Goal: Communication & Community: Answer question/provide support

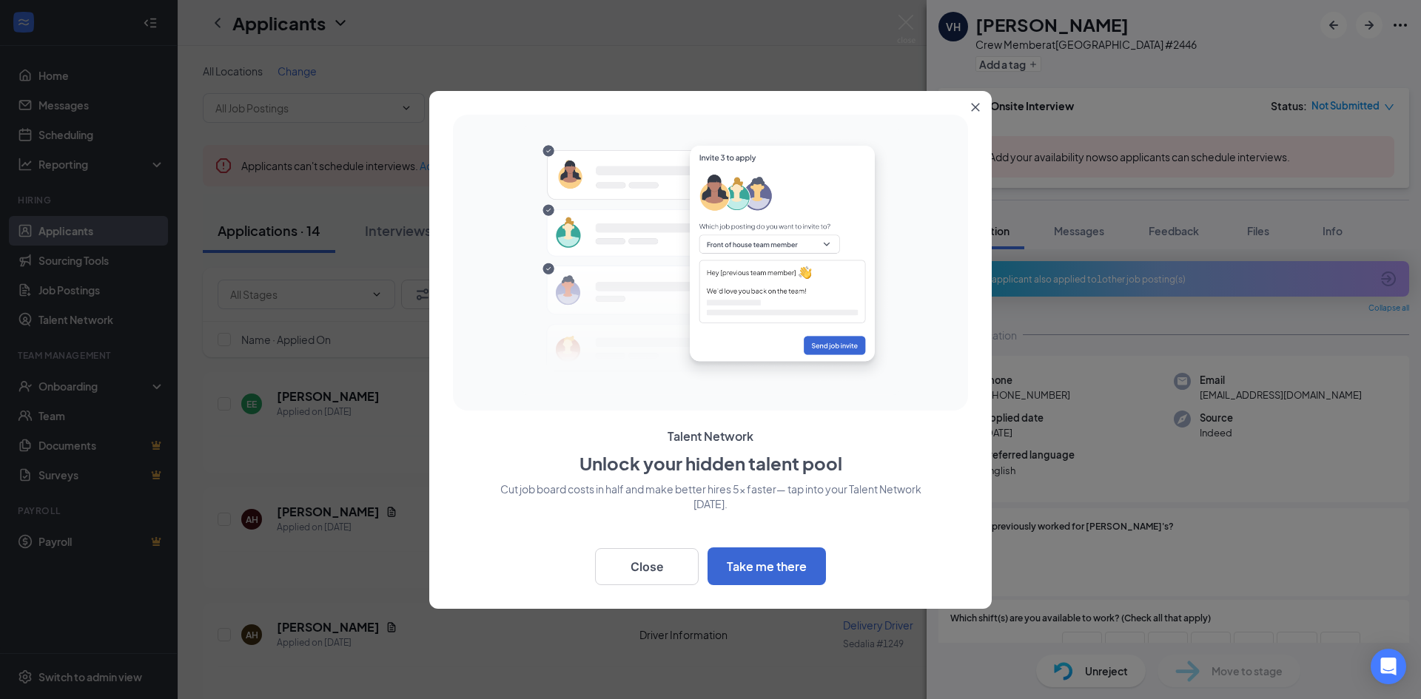
click at [980, 109] on button "Close" at bounding box center [978, 104] width 27 height 27
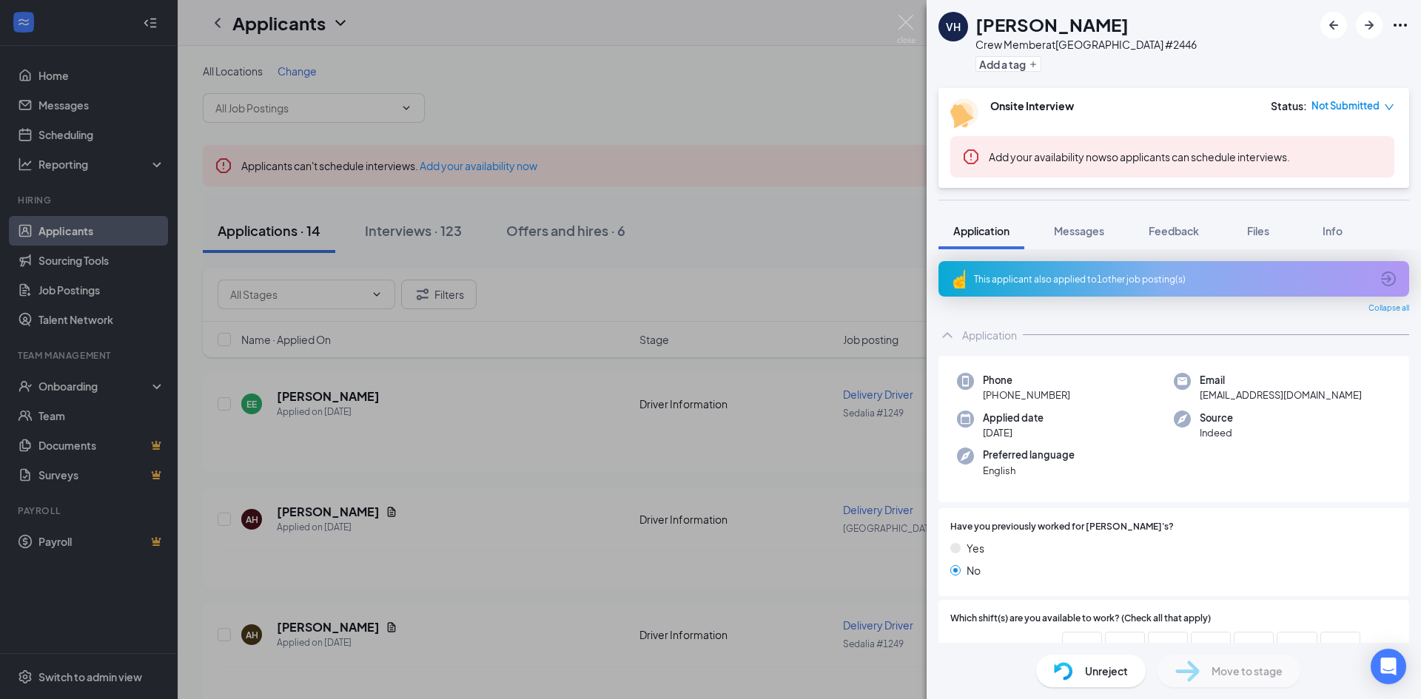
click at [660, 309] on div "VH [PERSON_NAME] Crew Member at [GEOGRAPHIC_DATA] #2446 Add a tag Onsite Interv…" at bounding box center [710, 349] width 1421 height 699
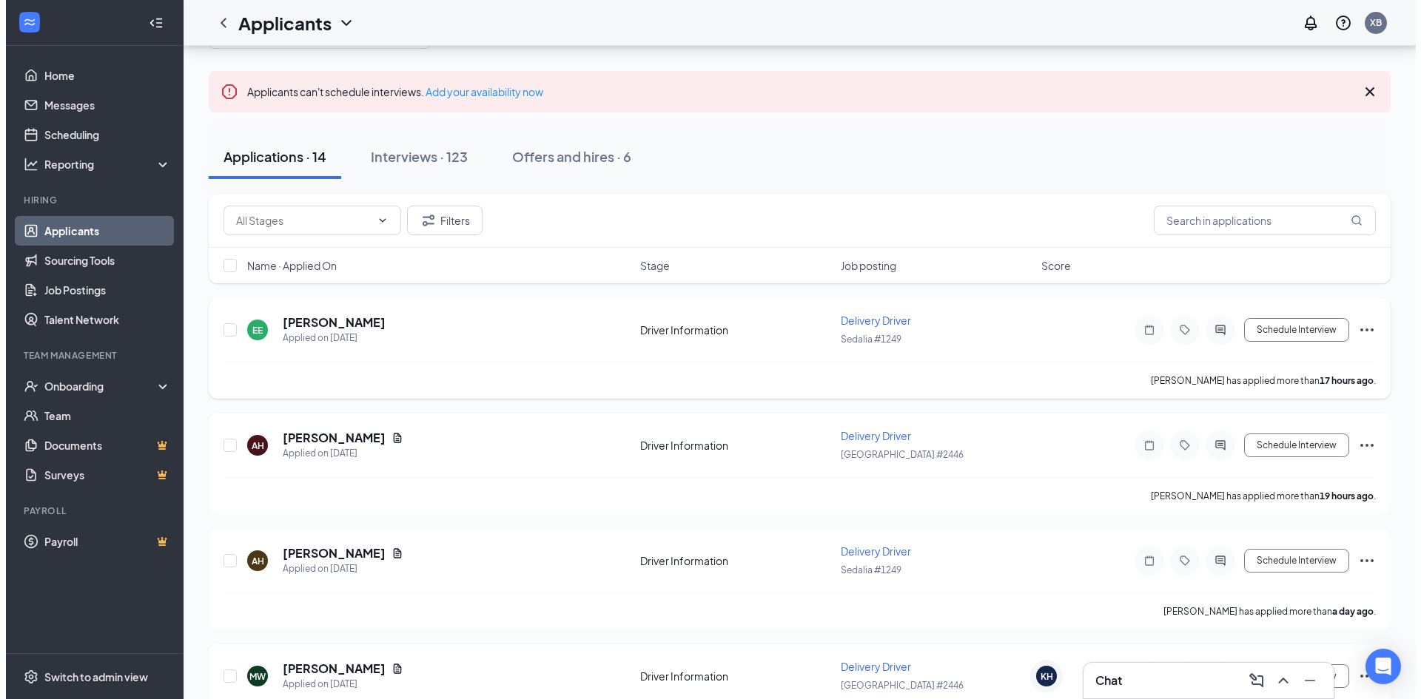
scroll to position [148, 0]
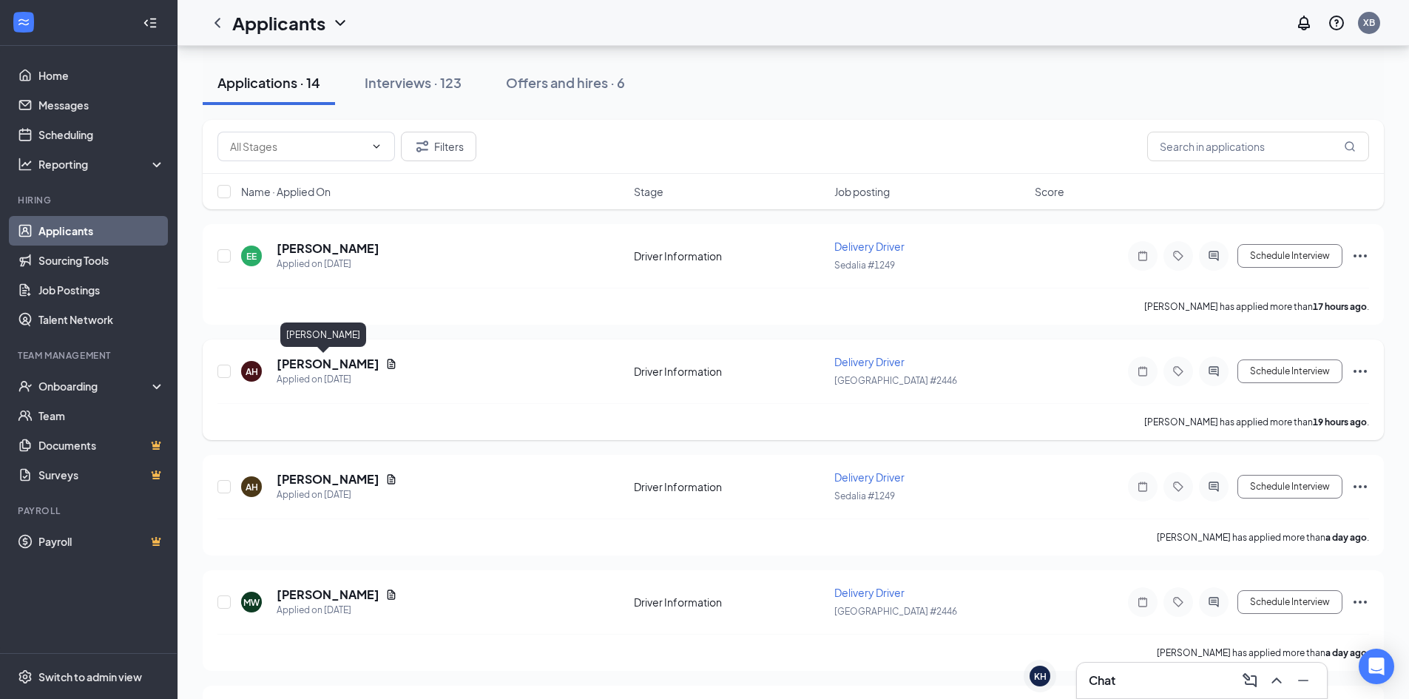
click at [322, 364] on h5 "[PERSON_NAME]" at bounding box center [328, 364] width 103 height 16
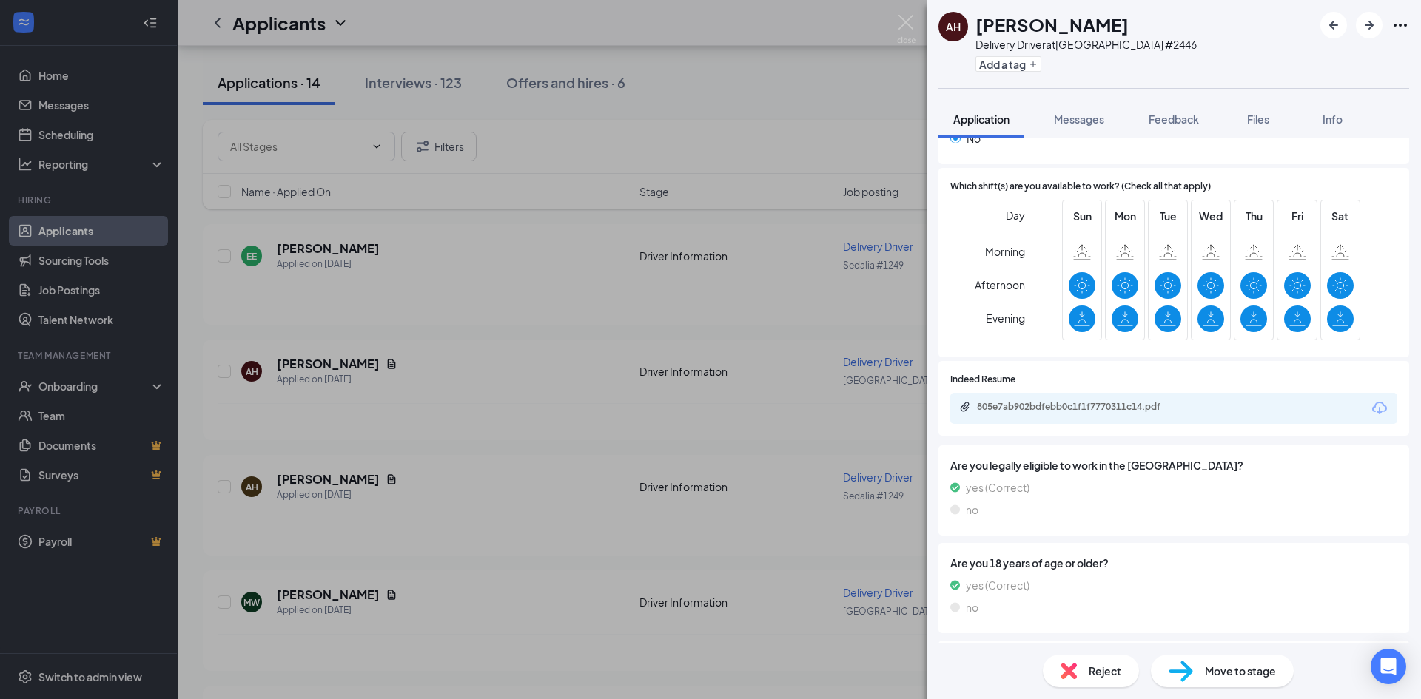
scroll to position [417, 0]
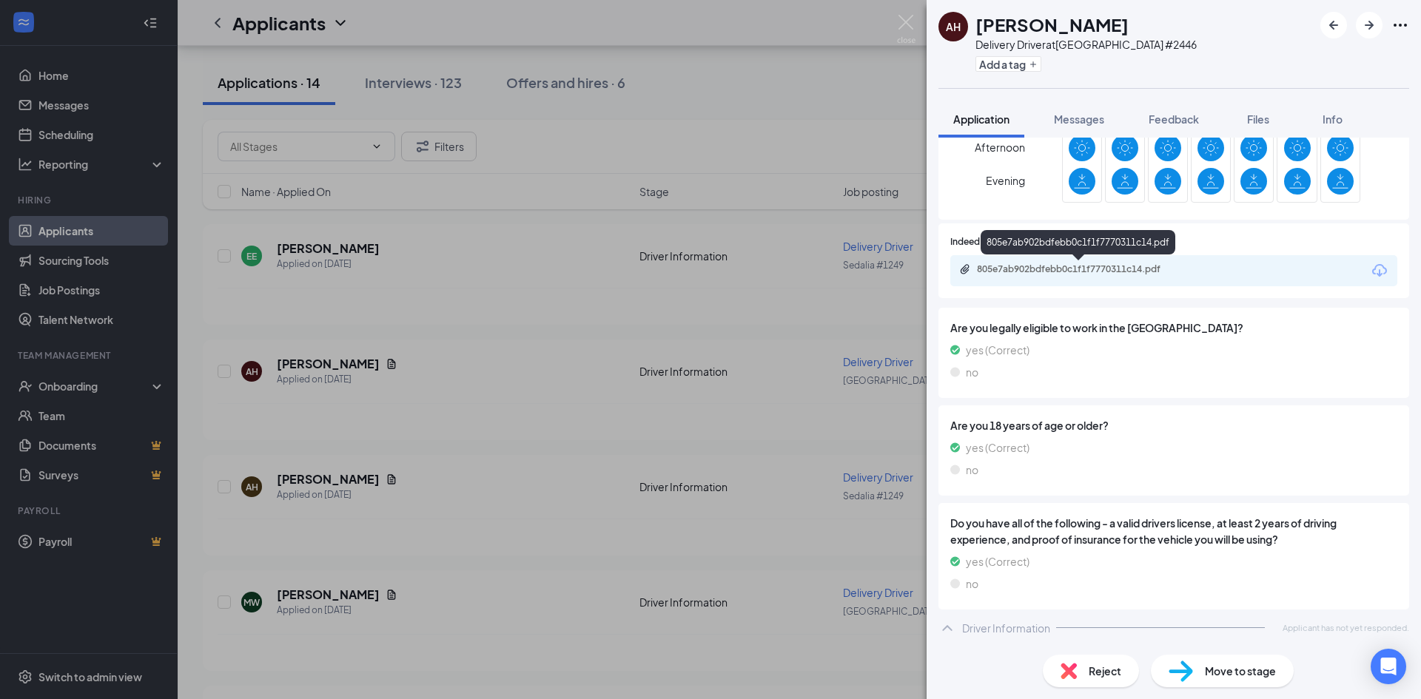
click at [1138, 274] on div "805e7ab902bdfebb0c1f1f7770311c14.pdf" at bounding box center [1080, 269] width 207 height 12
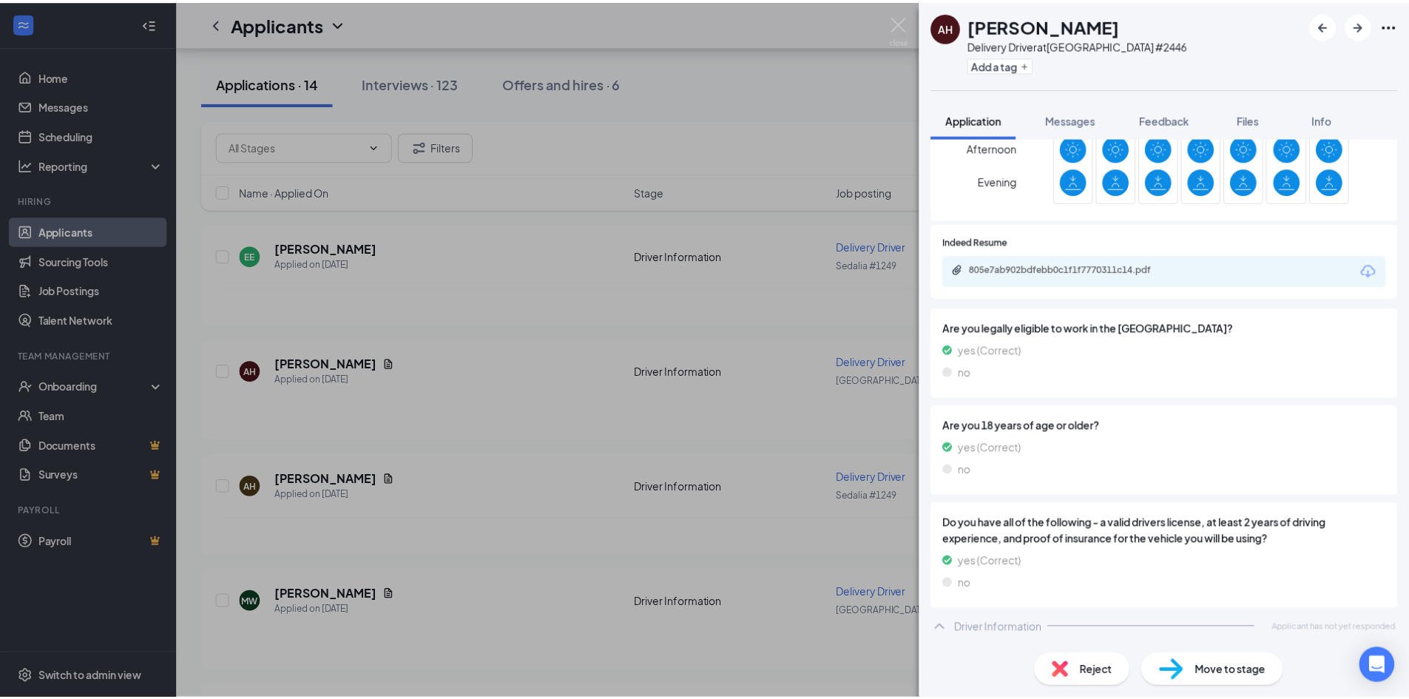
scroll to position [411, 0]
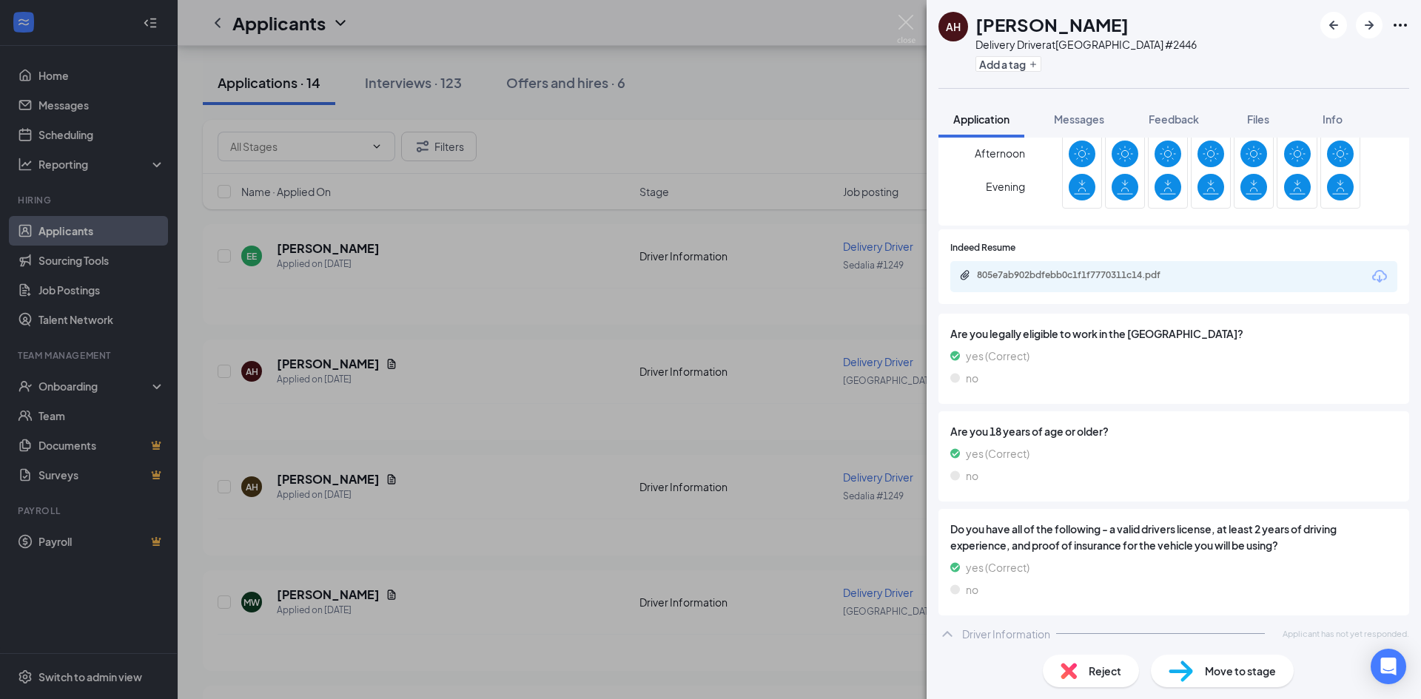
click at [676, 203] on div "AH [PERSON_NAME] Delivery Driver at [GEOGRAPHIC_DATA] #2446 Add a tag Applicati…" at bounding box center [710, 349] width 1421 height 699
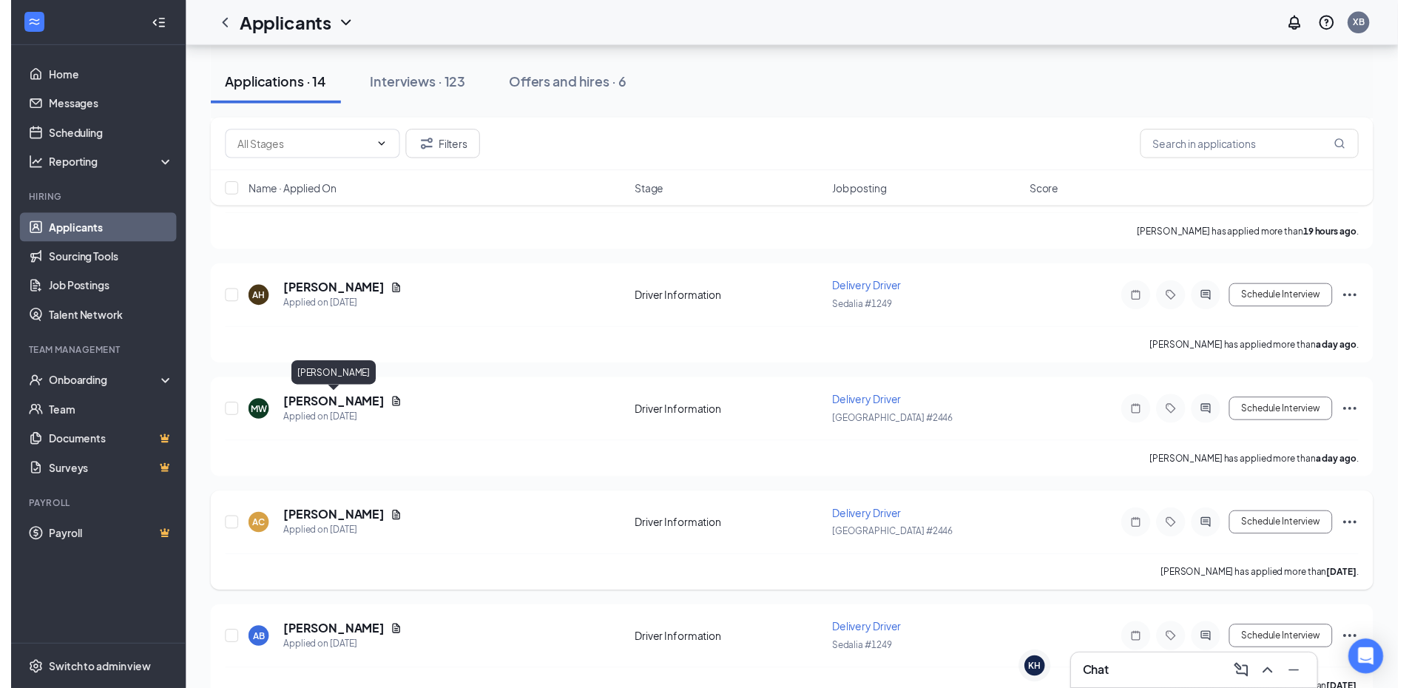
scroll to position [370, 0]
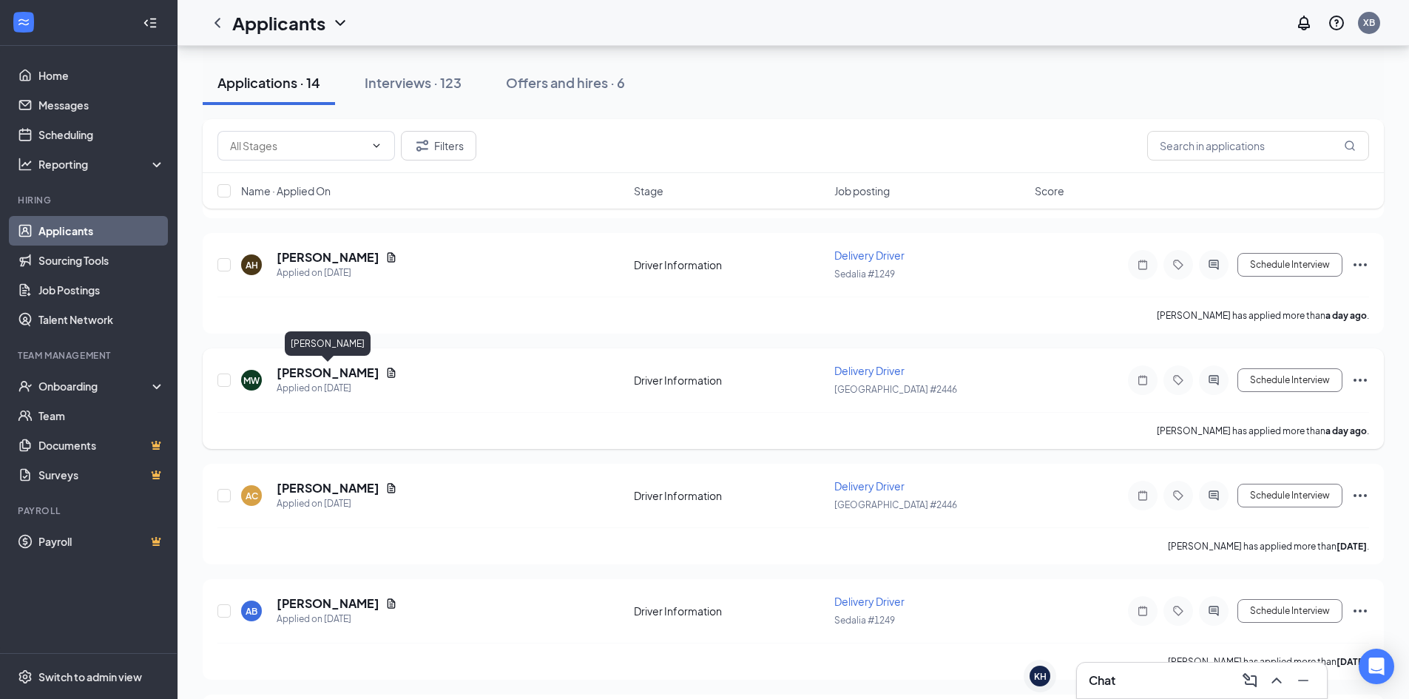
click at [319, 370] on h5 "[PERSON_NAME]" at bounding box center [328, 373] width 103 height 16
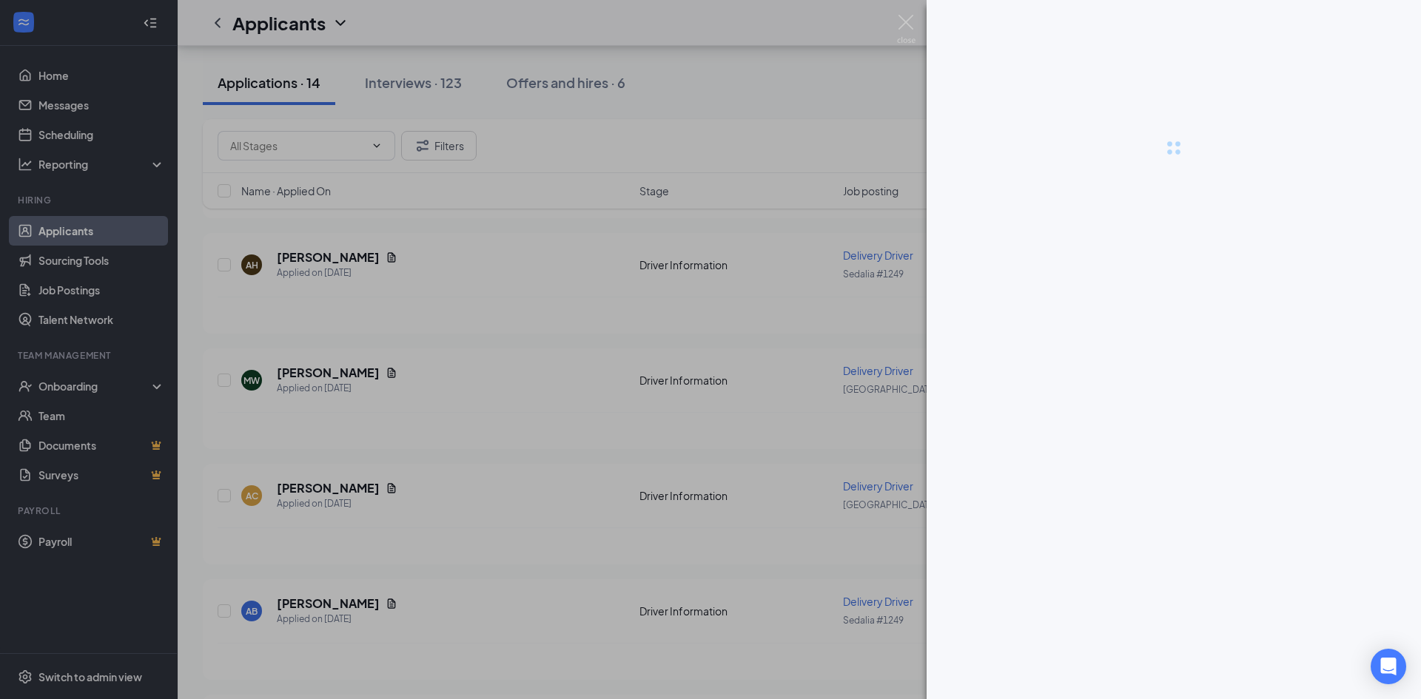
click at [871, 385] on div at bounding box center [710, 349] width 1421 height 699
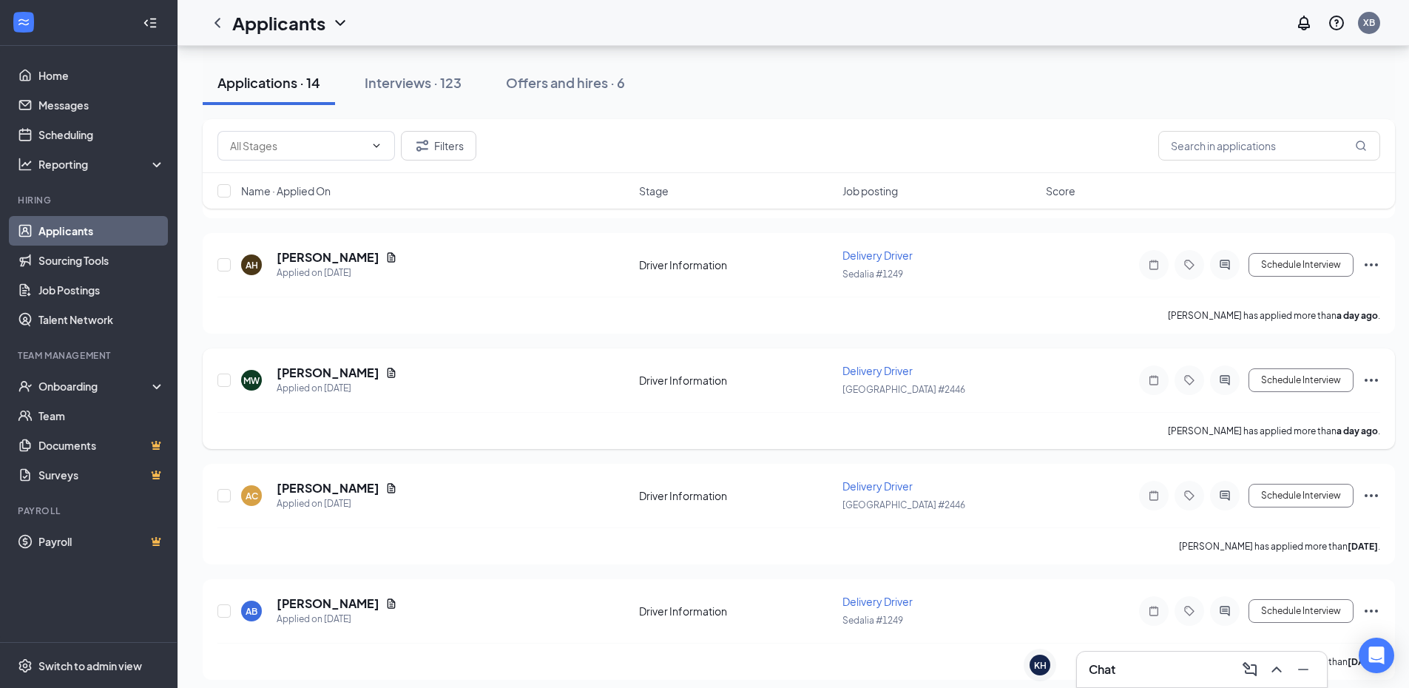
click at [874, 374] on span "Delivery Driver" at bounding box center [878, 370] width 70 height 13
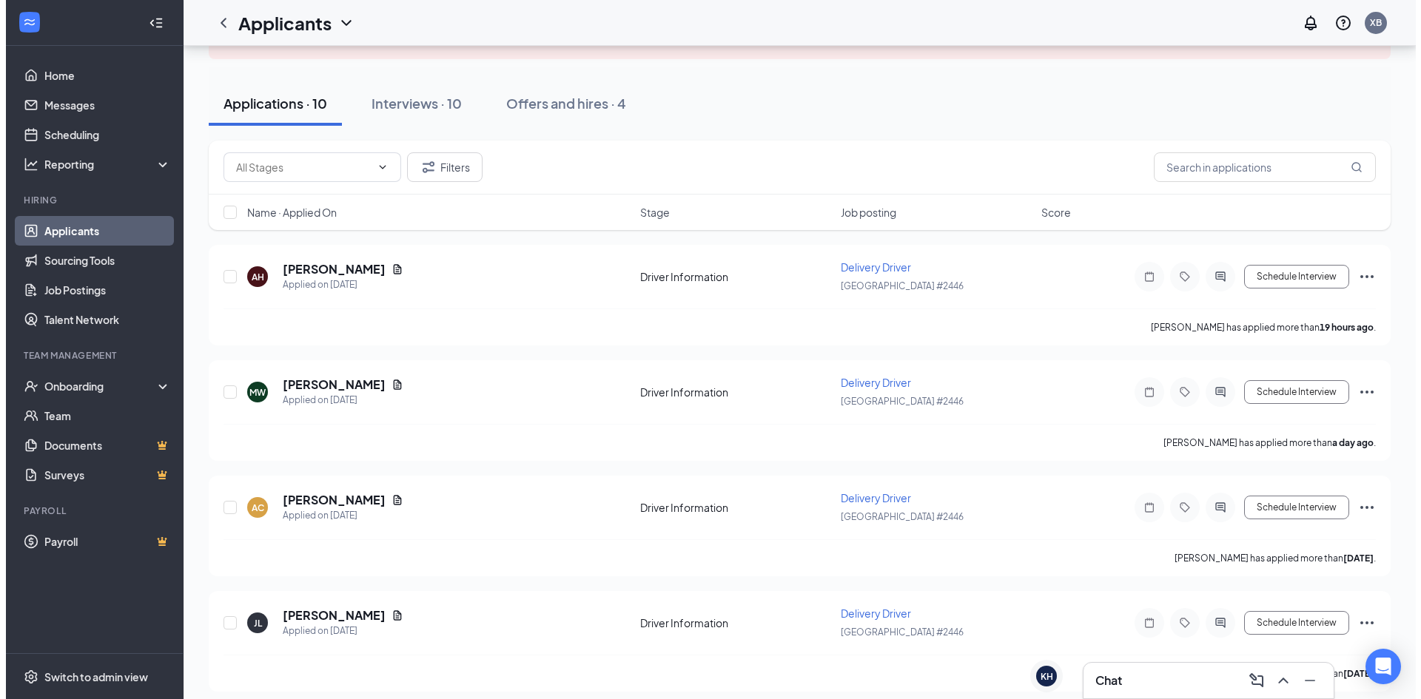
scroll to position [148, 0]
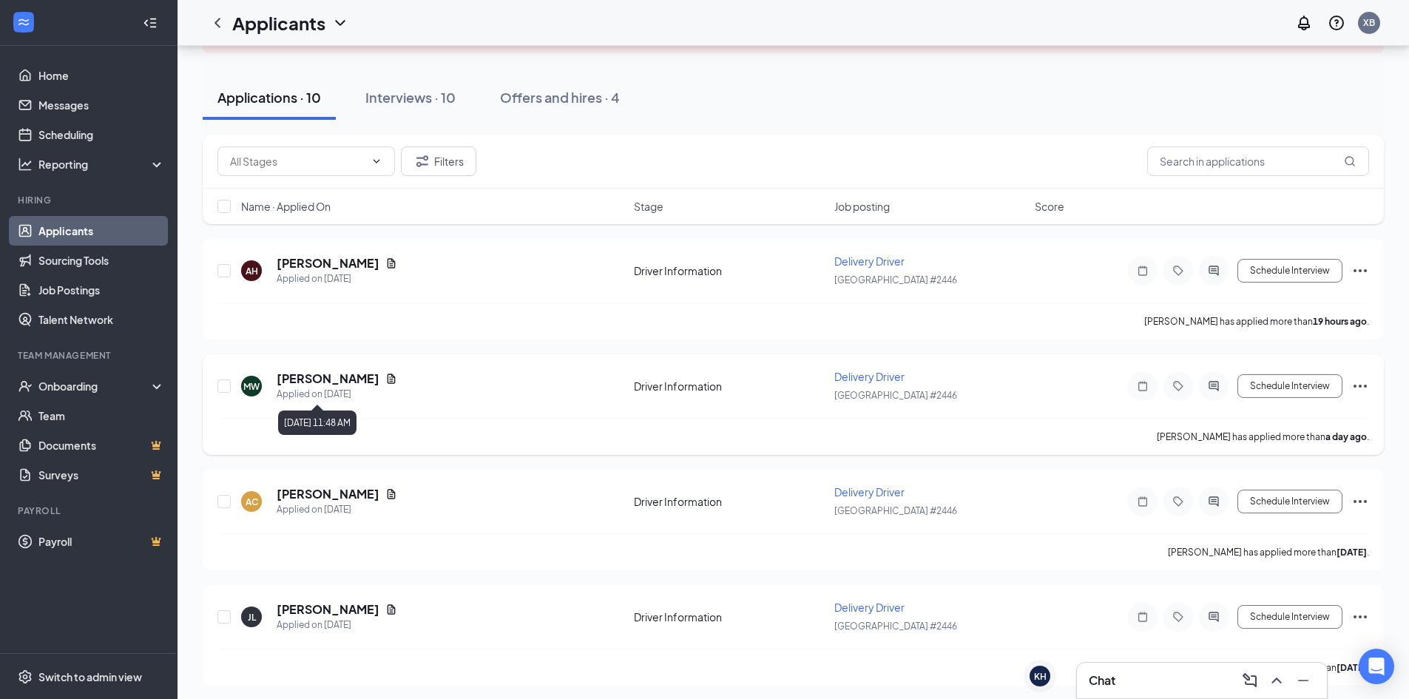
click at [308, 386] on h5 "[PERSON_NAME]" at bounding box center [328, 379] width 103 height 16
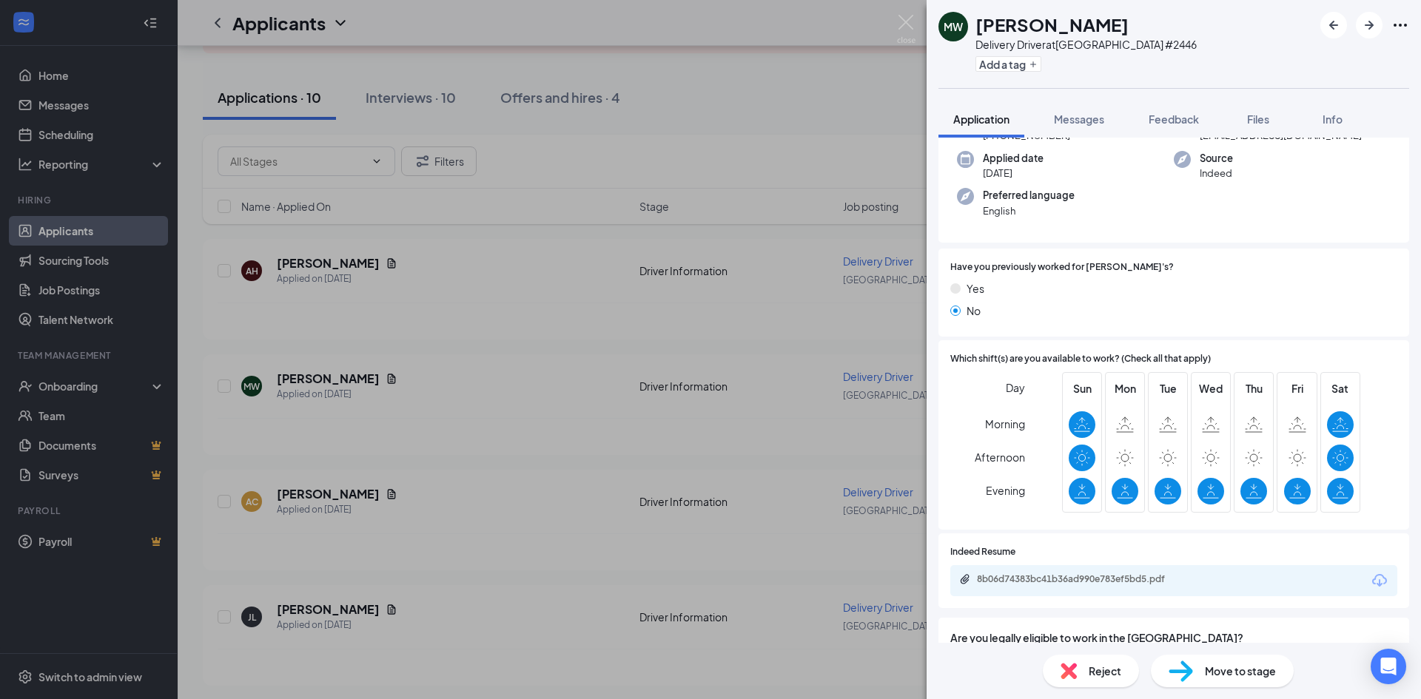
scroll to position [222, 0]
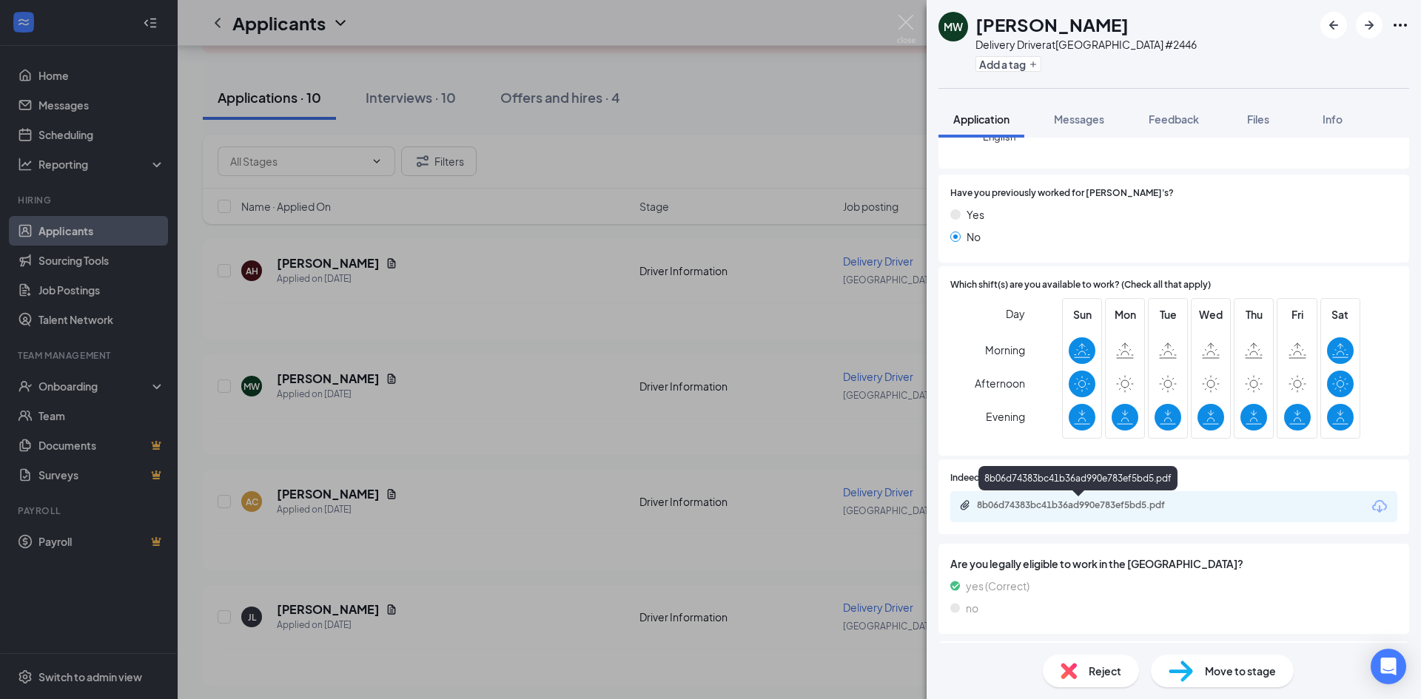
click at [1074, 493] on div "8b06d74383bc41b36ad990e783ef5bd5.pdf" at bounding box center [1077, 481] width 199 height 30
click at [1076, 502] on div "8b06d74383bc41b36ad990e783ef5bd5.pdf" at bounding box center [1080, 505] width 207 height 12
click at [397, 464] on div "[PERSON_NAME] [PERSON_NAME] Delivery Driver at [GEOGRAPHIC_DATA] #2446 Add a ta…" at bounding box center [710, 349] width 1421 height 699
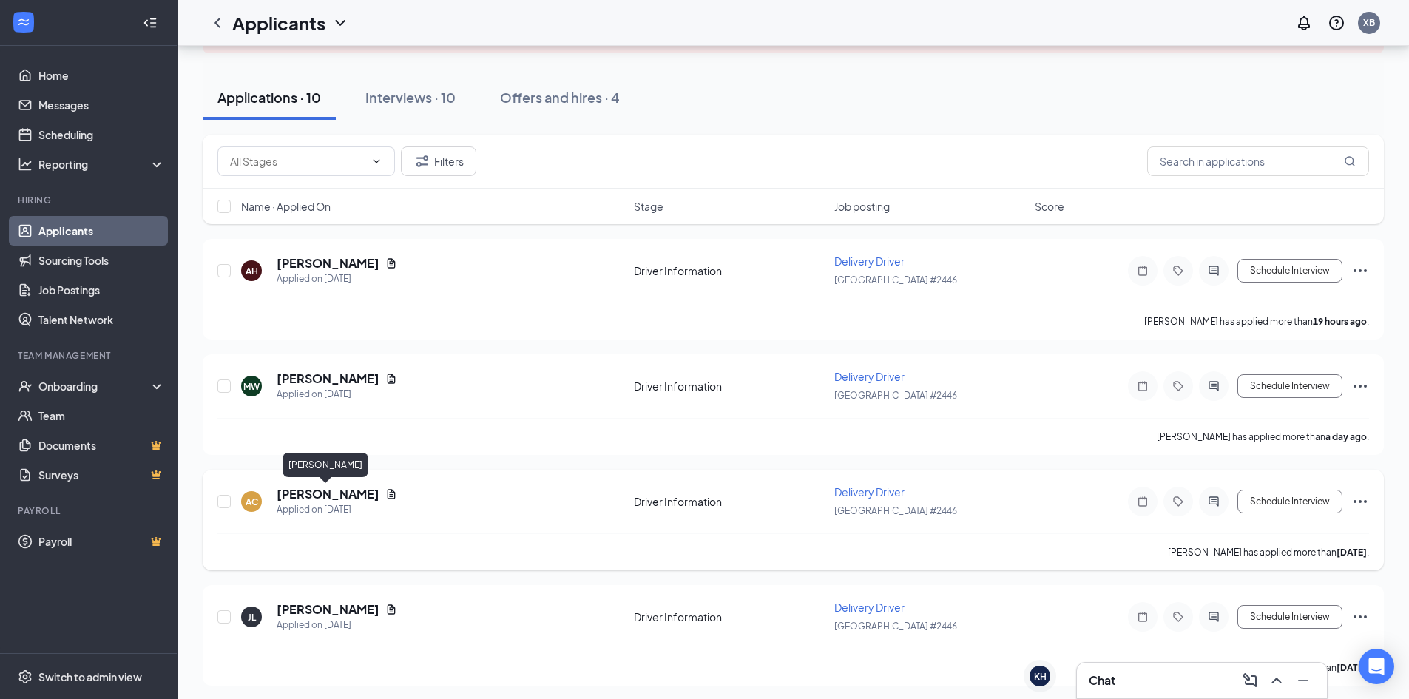
click at [316, 502] on div "Applied on [DATE]" at bounding box center [337, 509] width 121 height 15
click at [319, 498] on h5 "[PERSON_NAME]" at bounding box center [328, 494] width 103 height 16
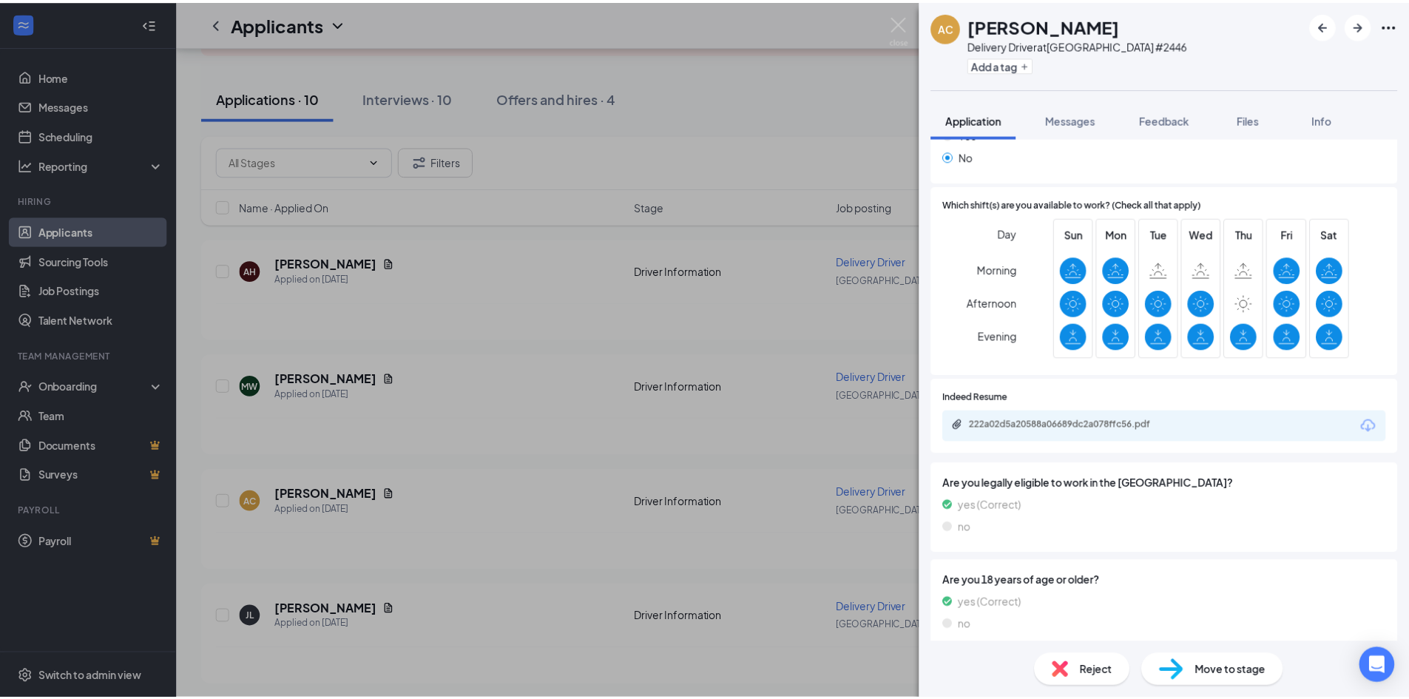
scroll to position [296, 0]
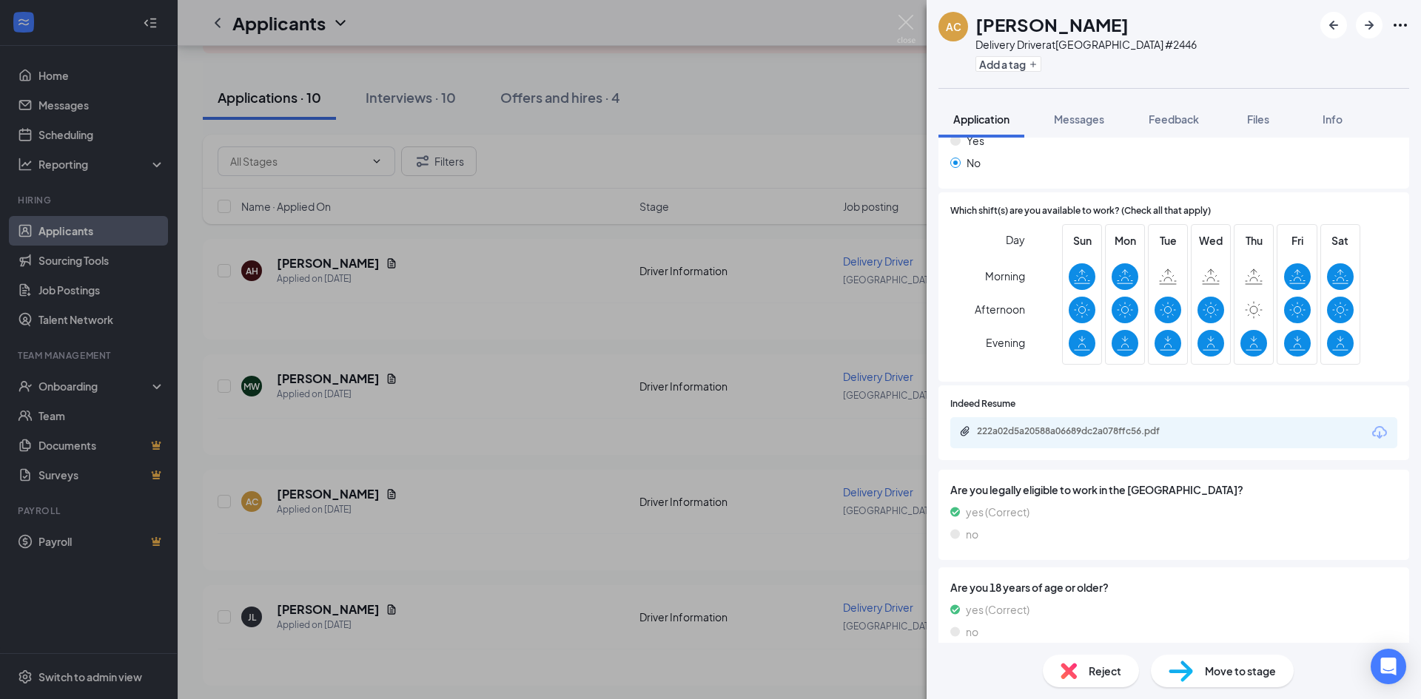
click at [1127, 436] on div "222a02d5a20588a06689dc2a078ffc56.pdf" at bounding box center [1080, 431] width 207 height 12
click at [653, 261] on div "AC [PERSON_NAME] Delivery Driver at [GEOGRAPHIC_DATA] #2446 Add a tag Applicati…" at bounding box center [710, 349] width 1421 height 699
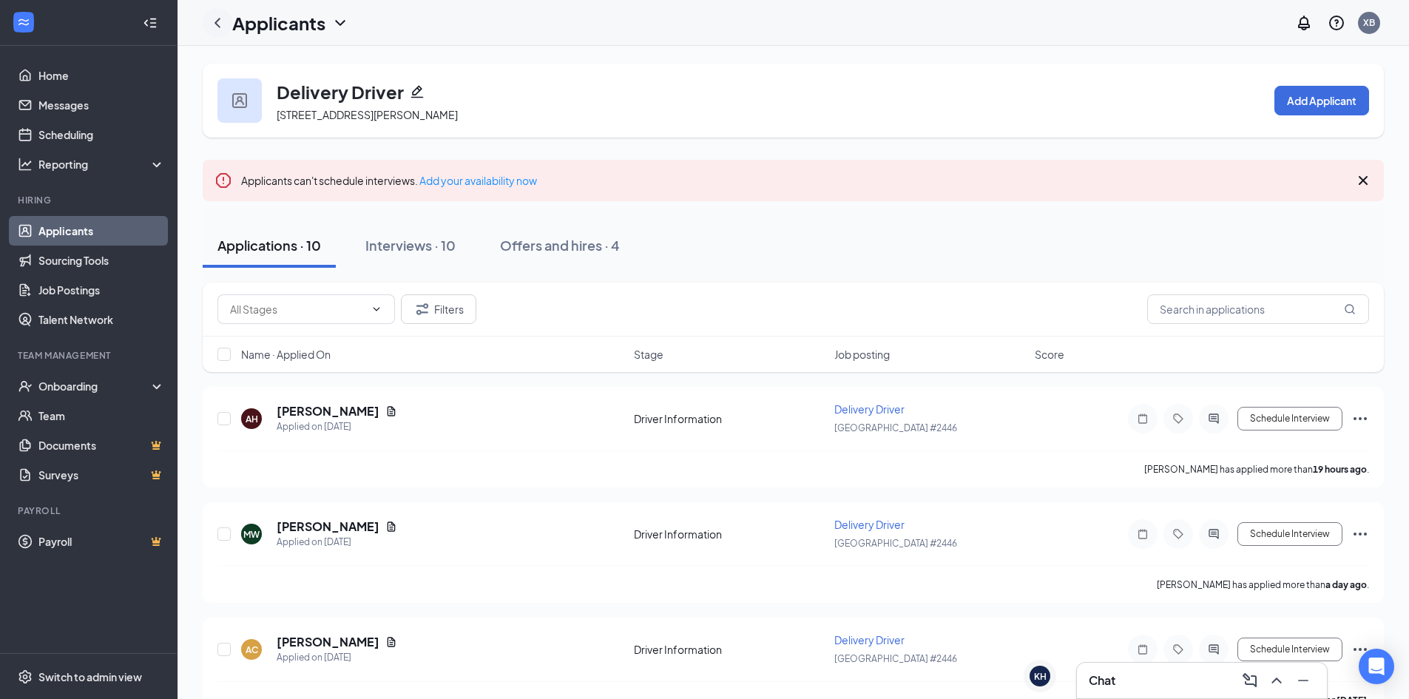
click at [218, 22] on icon "ChevronLeft" at bounding box center [218, 23] width 18 height 18
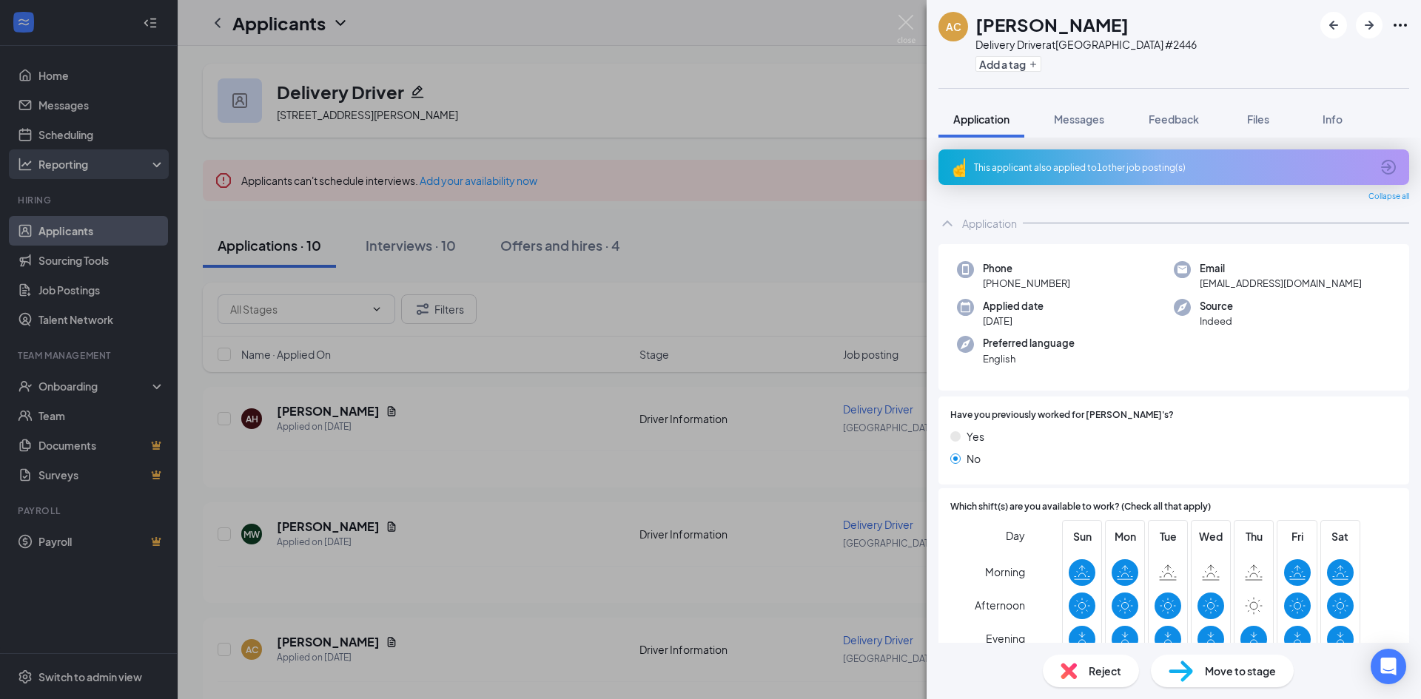
click at [351, 158] on div "AC [PERSON_NAME] Delivery Driver at [GEOGRAPHIC_DATA] #2446 Add a tag Applicati…" at bounding box center [710, 349] width 1421 height 699
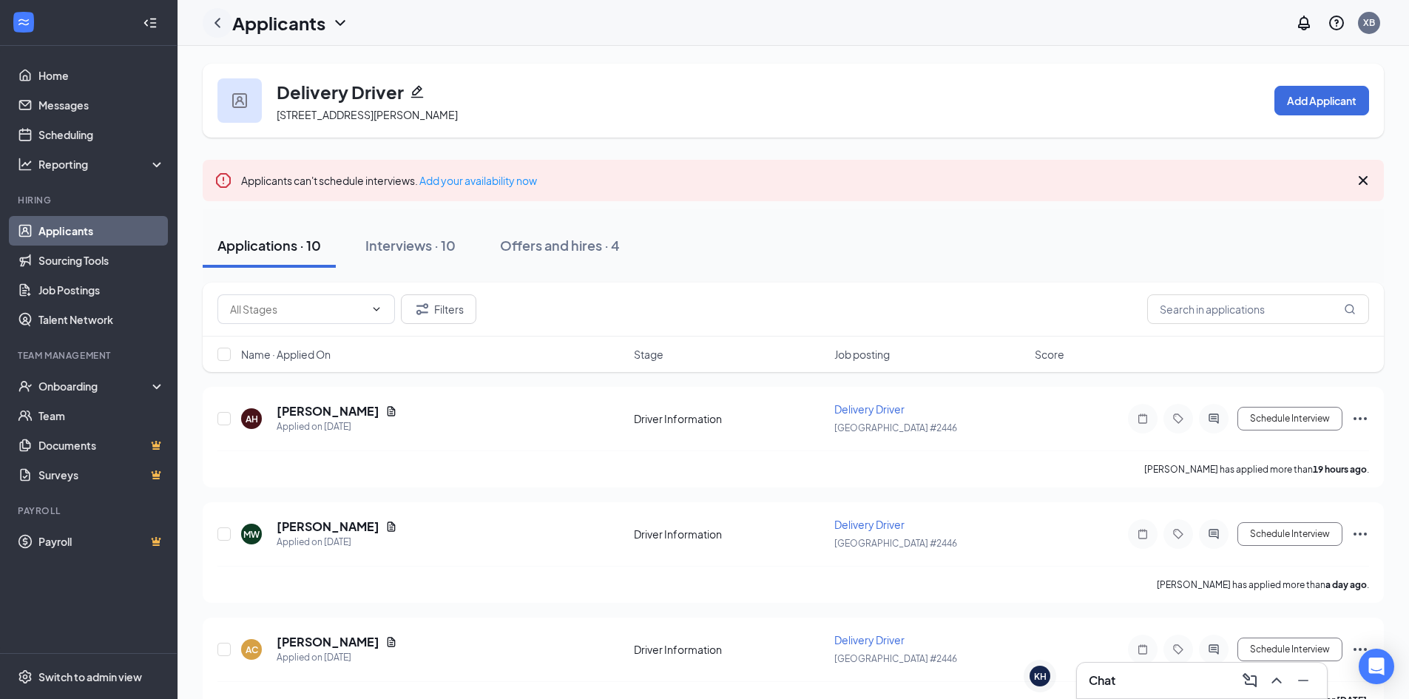
click at [222, 19] on icon "ChevronLeft" at bounding box center [218, 23] width 18 height 18
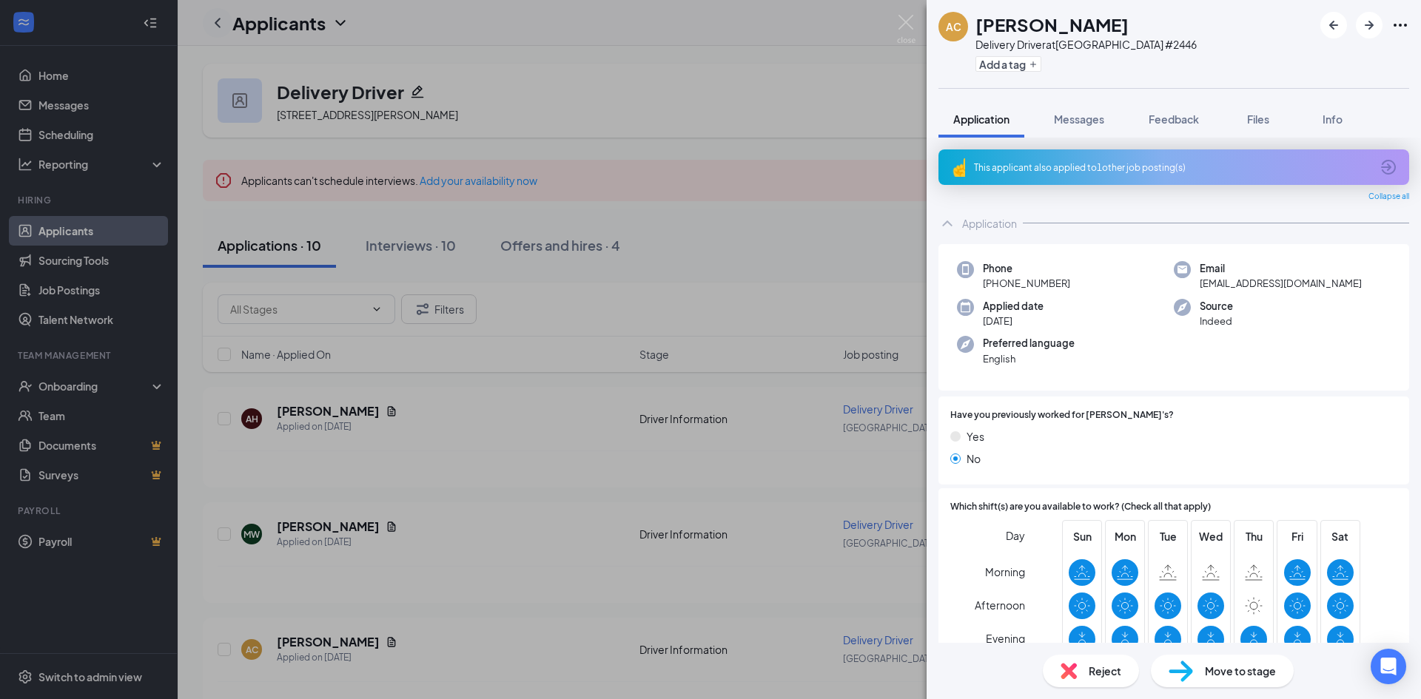
click at [222, 19] on div "AC [PERSON_NAME] Delivery Driver at [GEOGRAPHIC_DATA] #2446 Add a tag Applicati…" at bounding box center [710, 349] width 1421 height 699
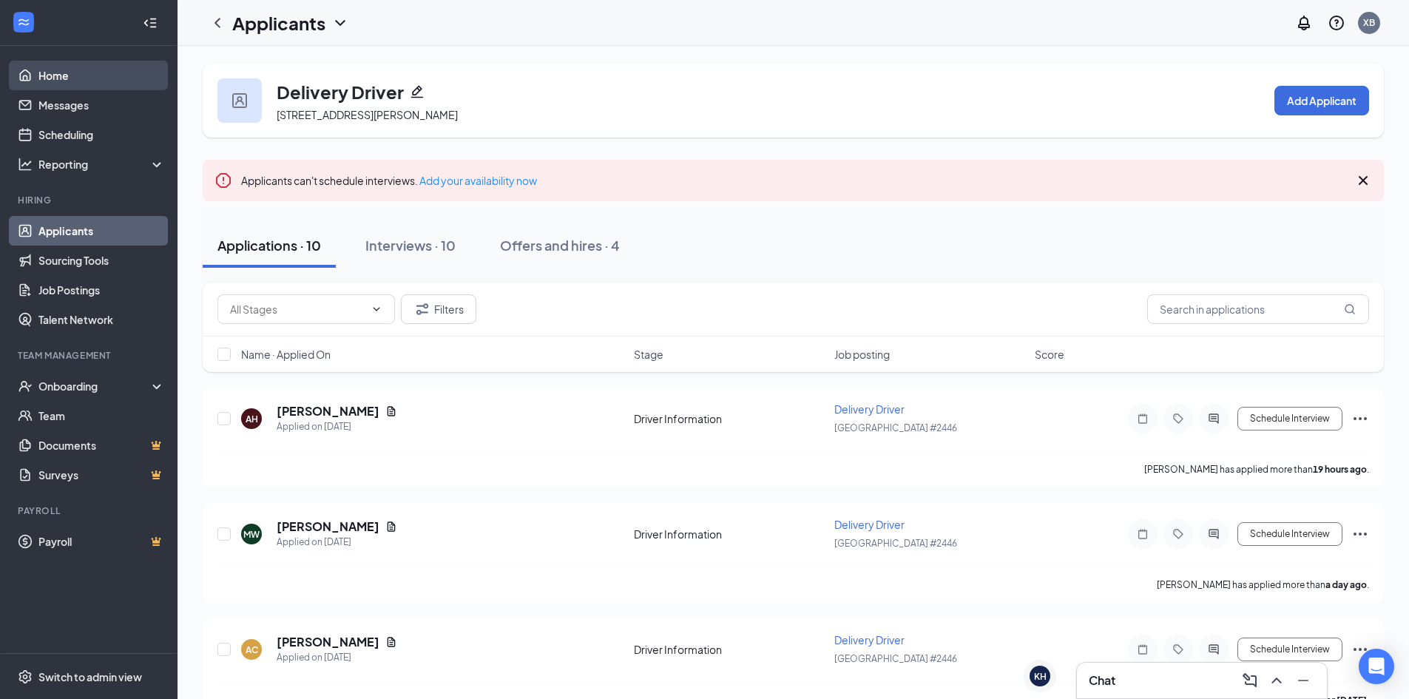
click at [38, 74] on link "Home" at bounding box center [101, 76] width 127 height 30
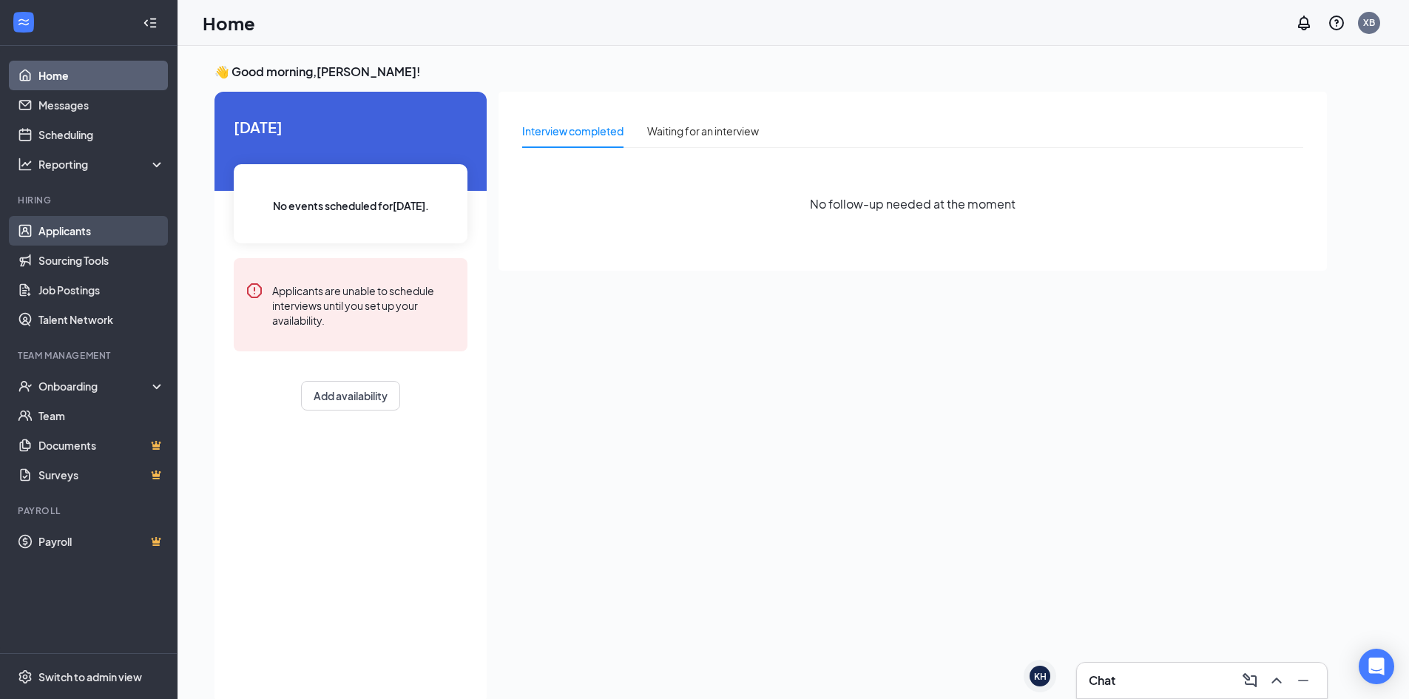
click at [75, 232] on link "Applicants" at bounding box center [101, 231] width 127 height 30
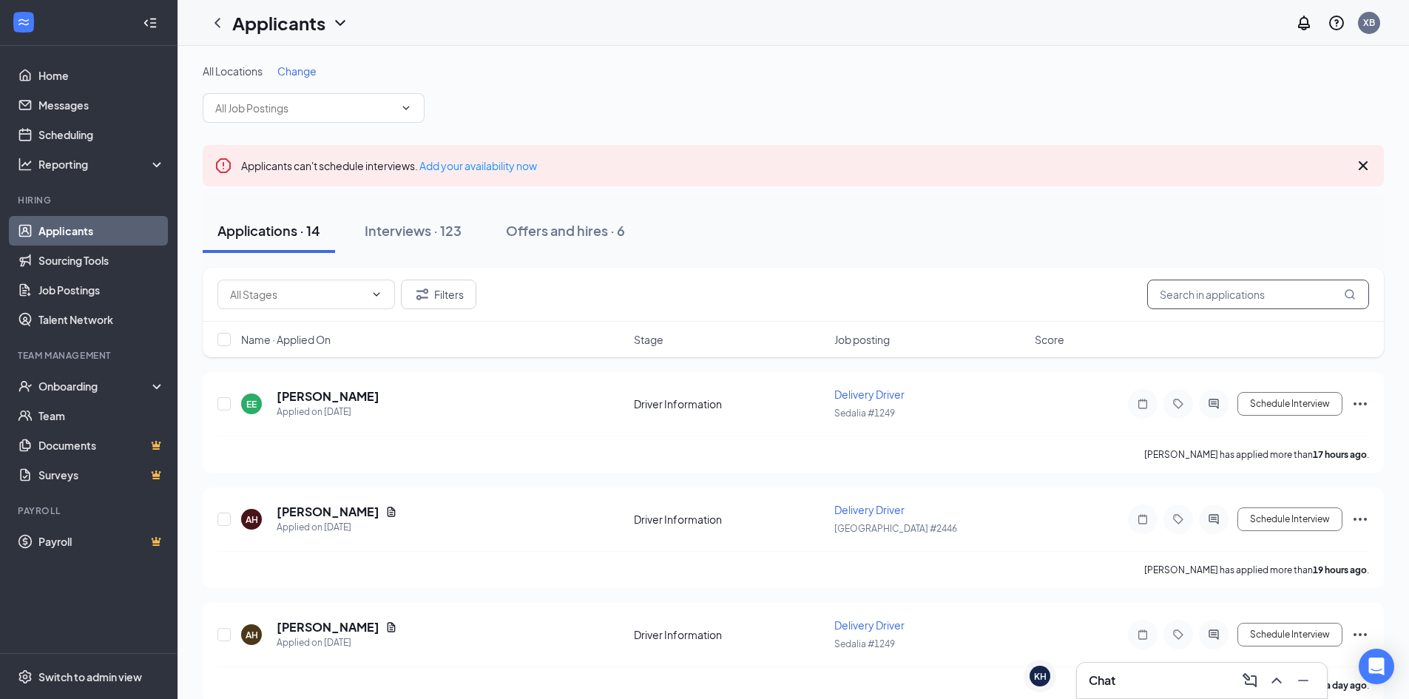
click at [1216, 289] on input "text" at bounding box center [1259, 295] width 222 height 30
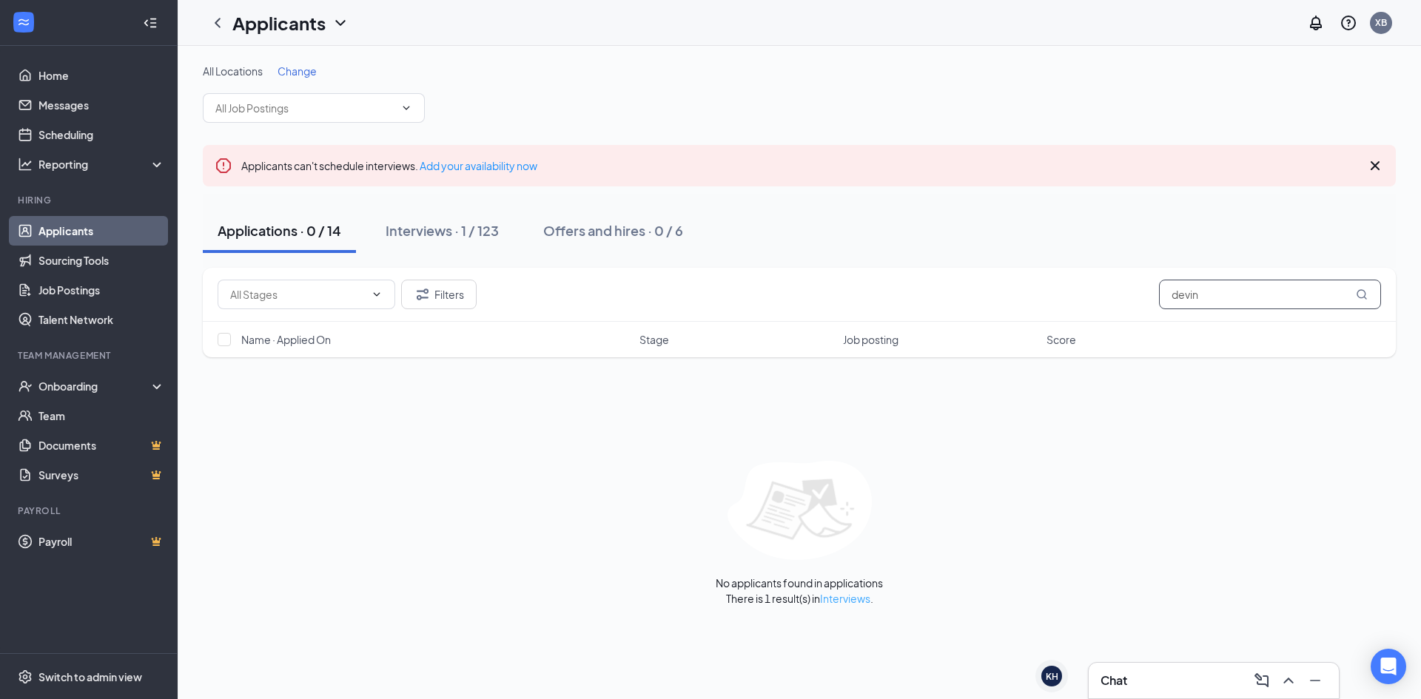
type input "devin"
click at [834, 601] on link "Interviews" at bounding box center [845, 598] width 50 height 13
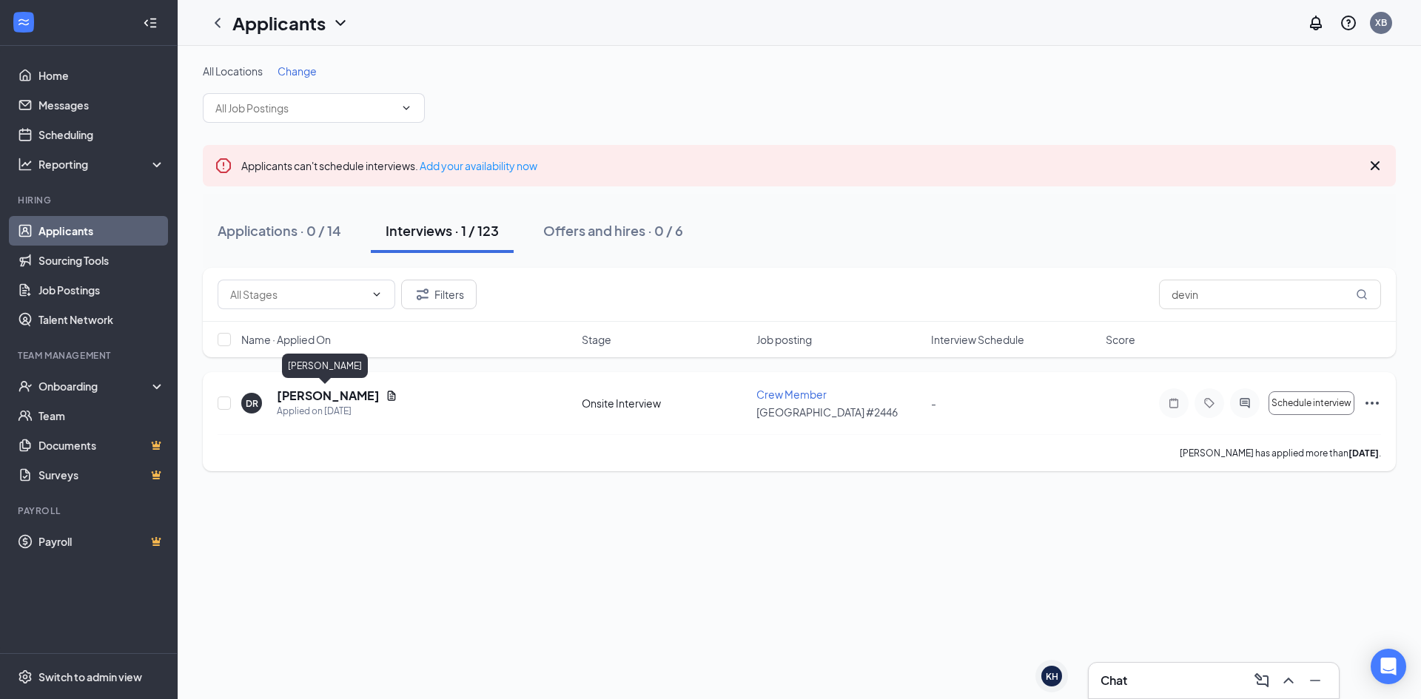
click at [307, 401] on h5 "[PERSON_NAME]" at bounding box center [328, 396] width 103 height 16
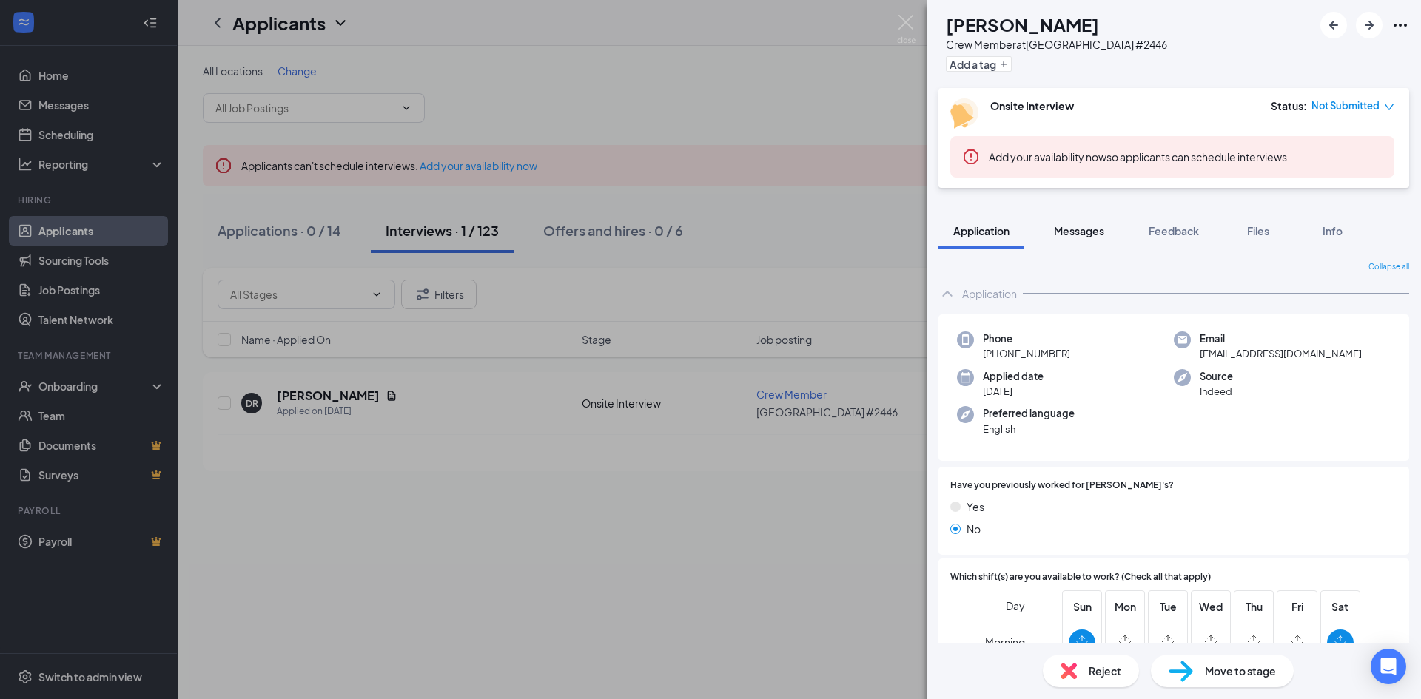
click at [1085, 228] on span "Messages" at bounding box center [1079, 230] width 50 height 13
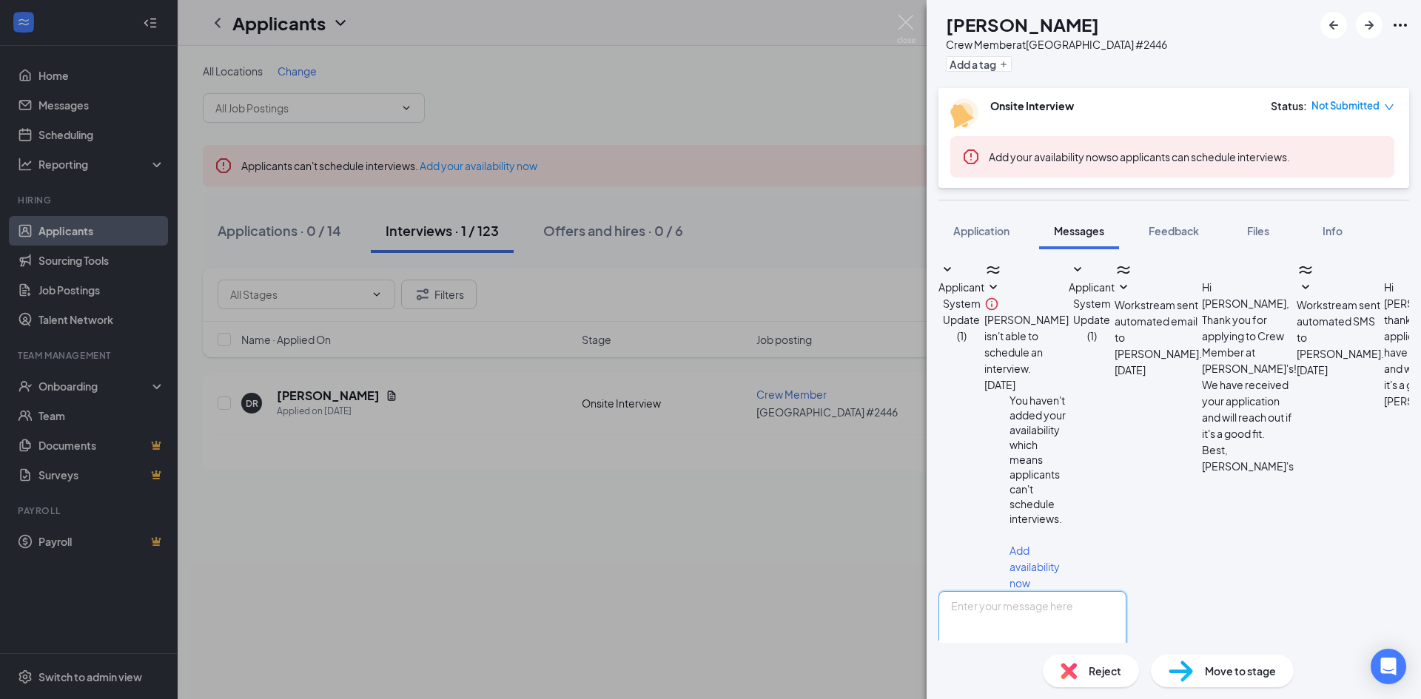
click at [1037, 591] on textarea at bounding box center [1032, 635] width 188 height 89
paste textarea "Heya! This is [PERSON_NAME] from [PERSON_NAME], I was reaching out to see if yo…"
type textarea "H"
click at [860, 543] on div "[PERSON_NAME] Crew Member at [GEOGRAPHIC_DATA] #2446 Add a tag Onsite Interview…" at bounding box center [710, 349] width 1421 height 699
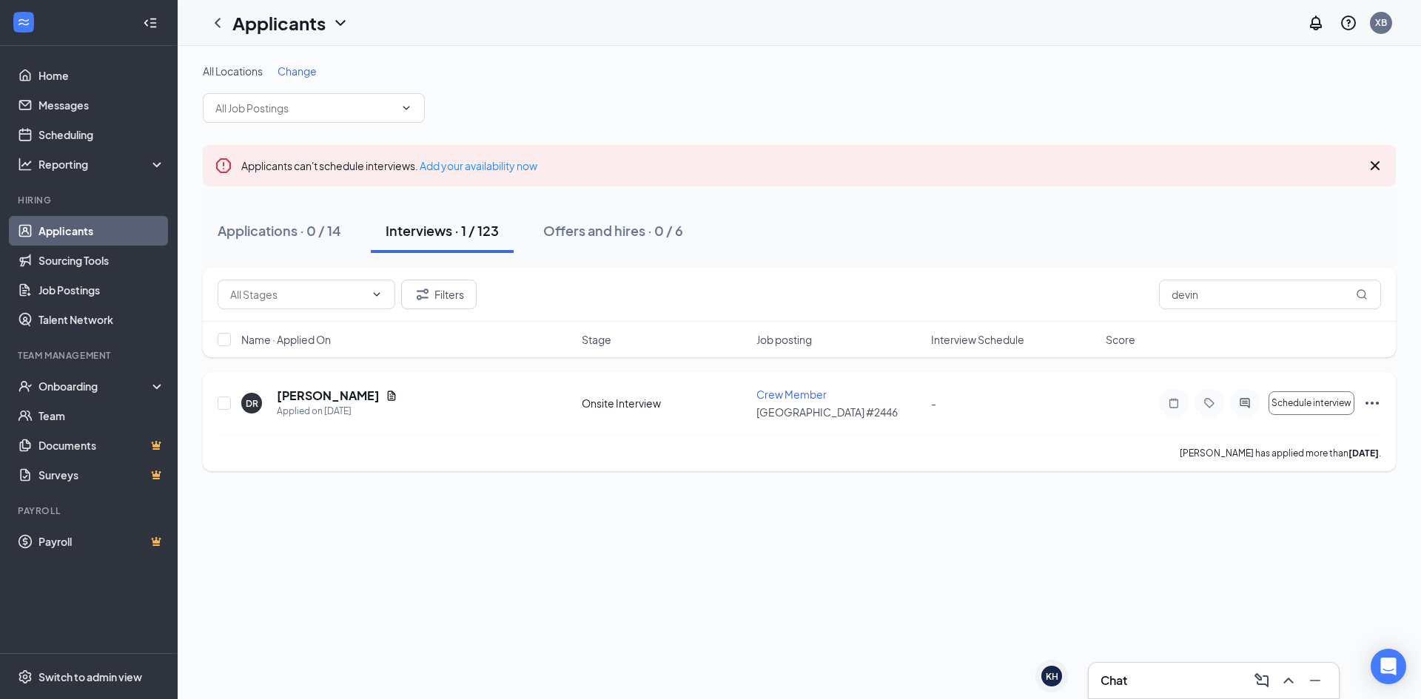
click at [1367, 402] on icon "Ellipses" at bounding box center [1371, 403] width 13 height 3
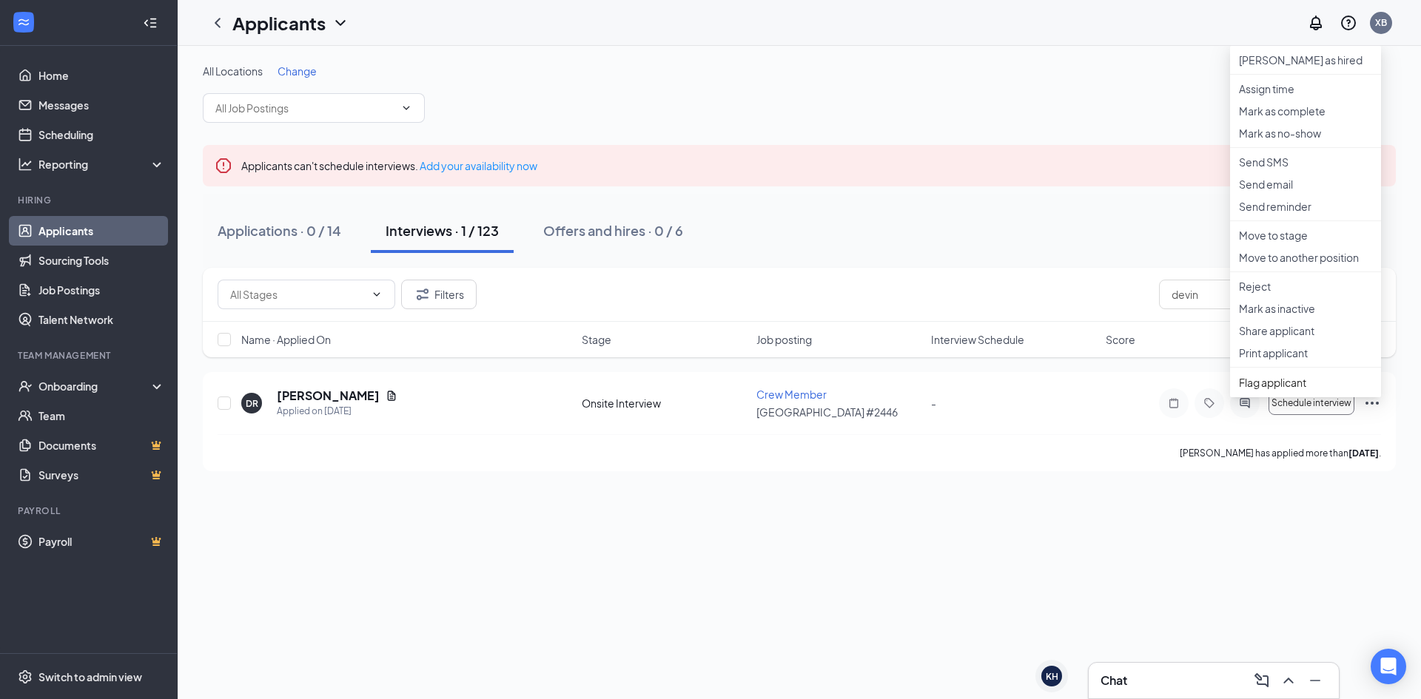
click at [1000, 498] on div "All Locations Change Applicants can't schedule interviews. Add your availabilit…" at bounding box center [799, 372] width 1243 height 653
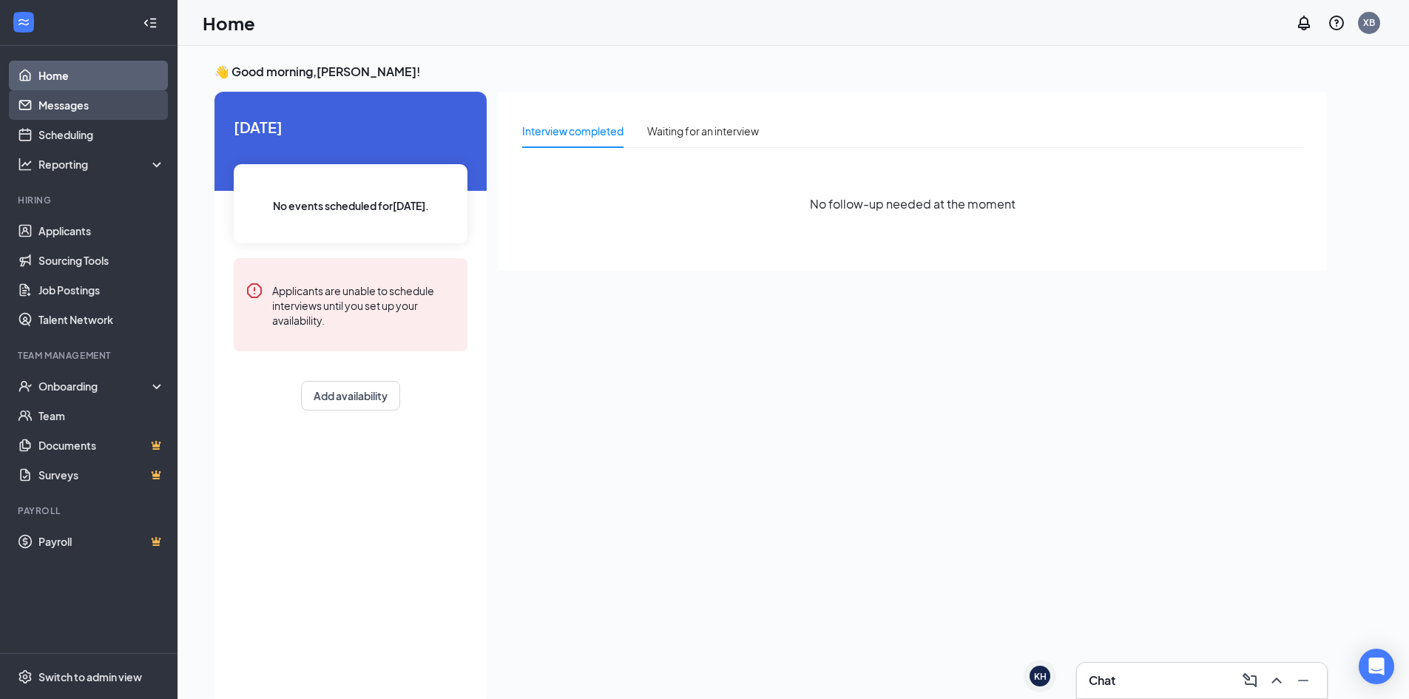
click at [73, 112] on link "Messages" at bounding box center [101, 105] width 127 height 30
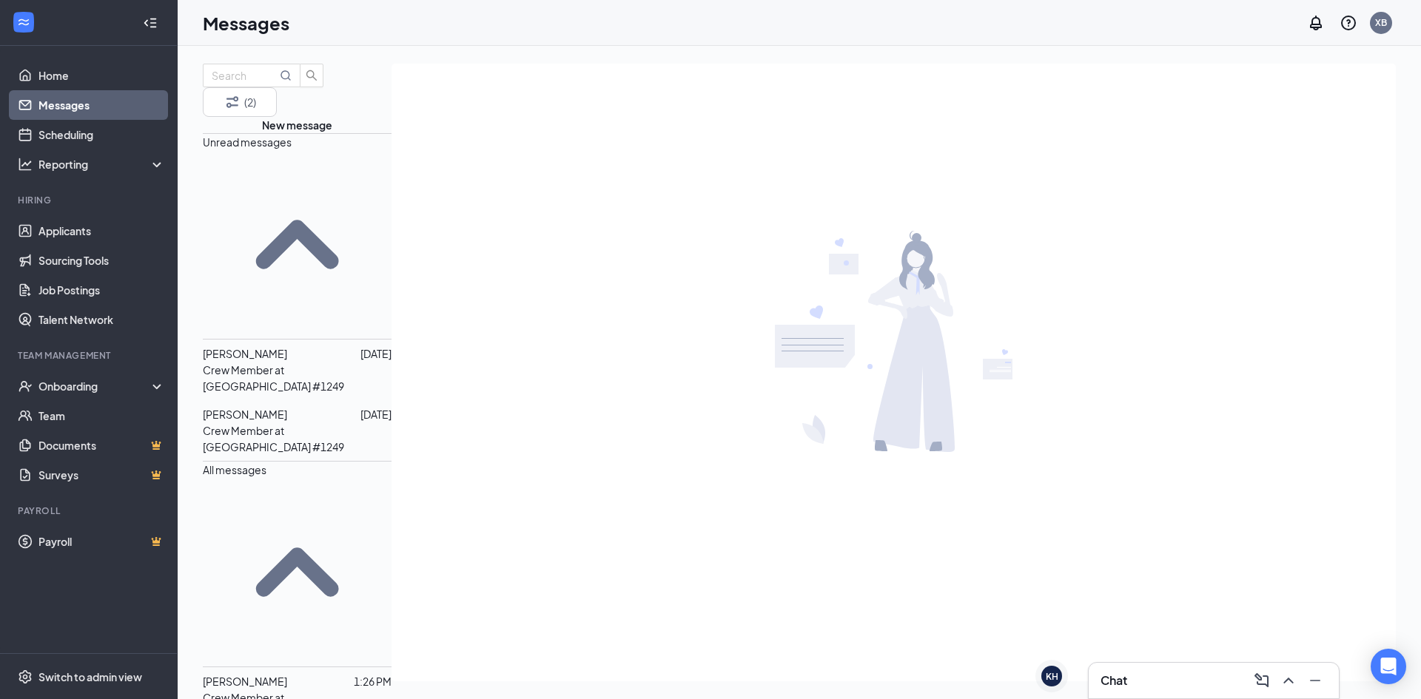
click at [73, 216] on ul "Applicants Sourcing Tools Job Postings Talent Network" at bounding box center [88, 275] width 177 height 118
click at [70, 228] on link "Applicants" at bounding box center [101, 231] width 127 height 30
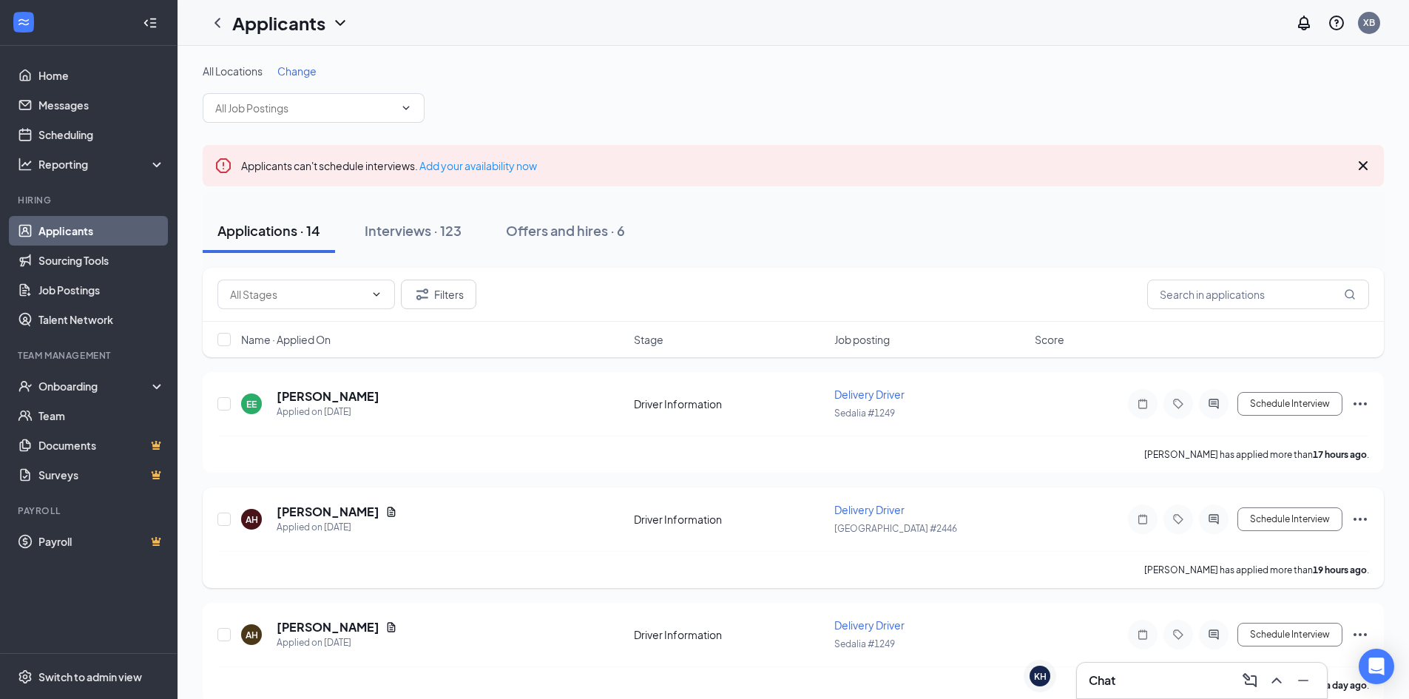
click at [873, 505] on span "Delivery Driver" at bounding box center [870, 509] width 70 height 13
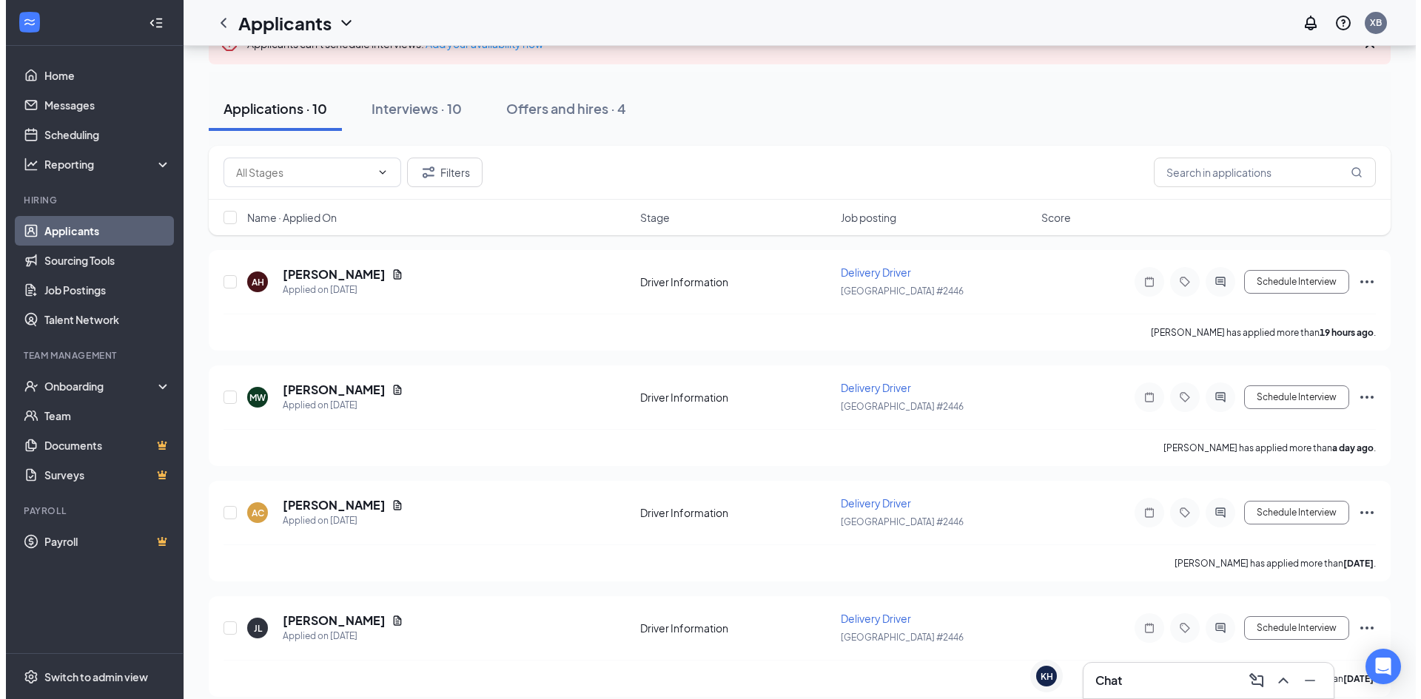
scroll to position [148, 0]
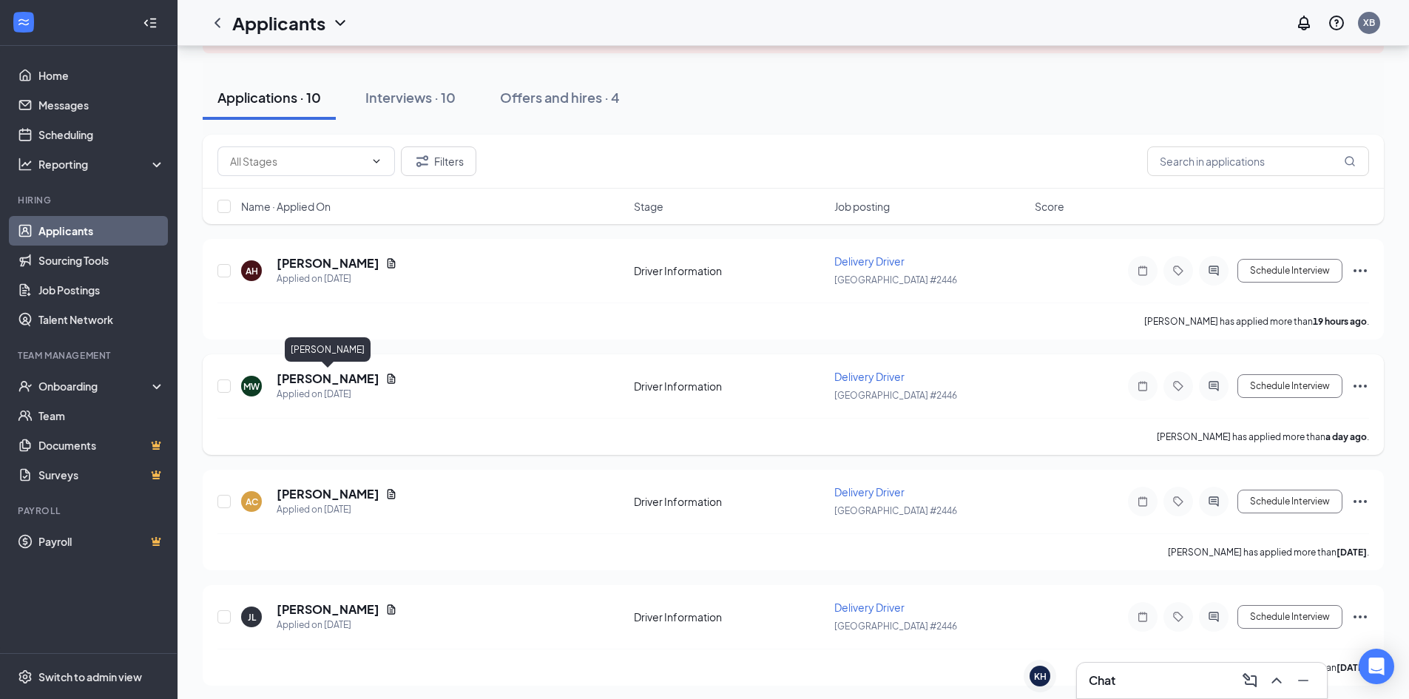
click at [323, 371] on h5 "[PERSON_NAME]" at bounding box center [328, 379] width 103 height 16
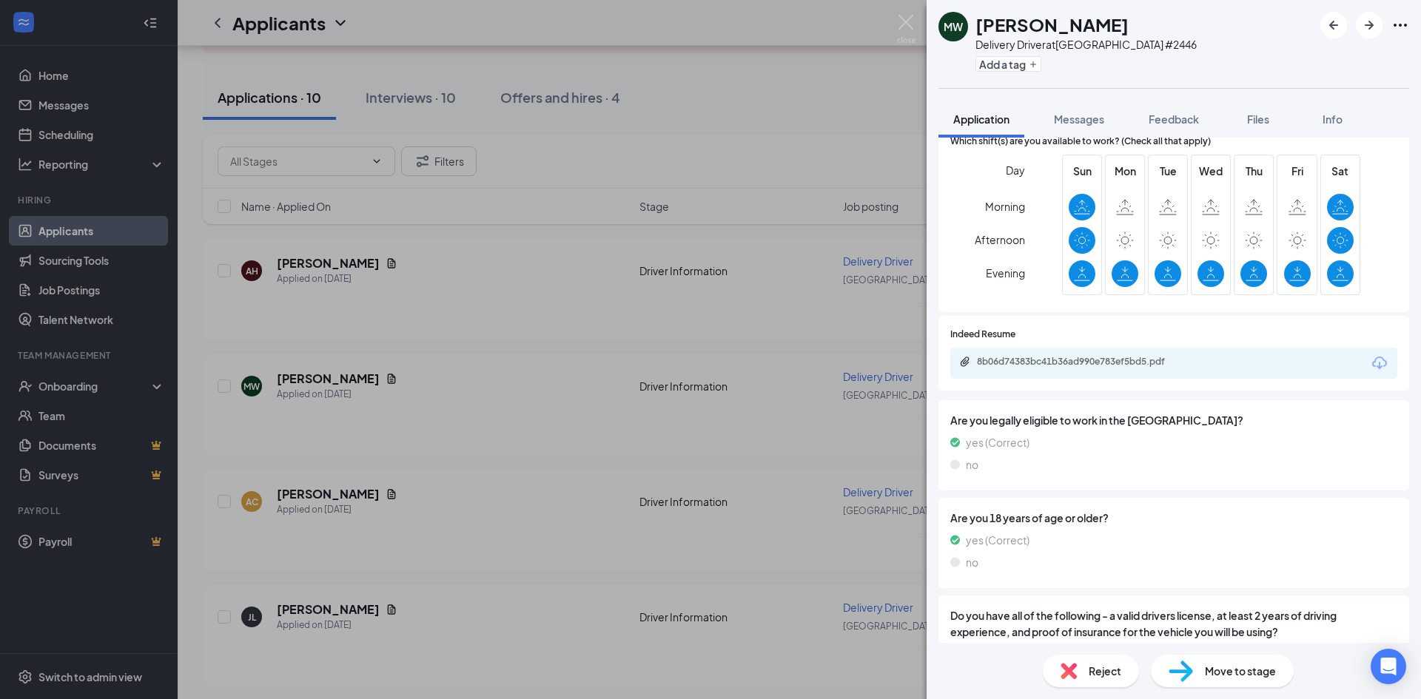
scroll to position [370, 0]
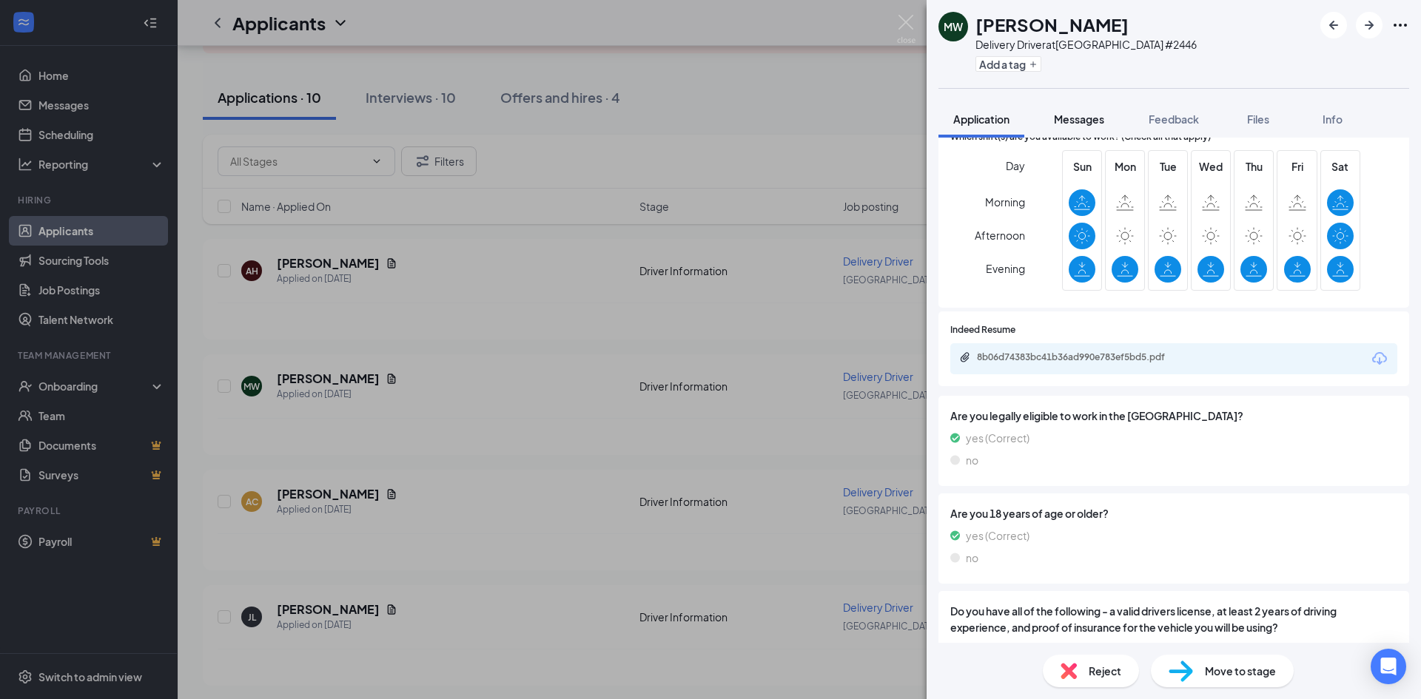
click at [1079, 122] on span "Messages" at bounding box center [1079, 118] width 50 height 13
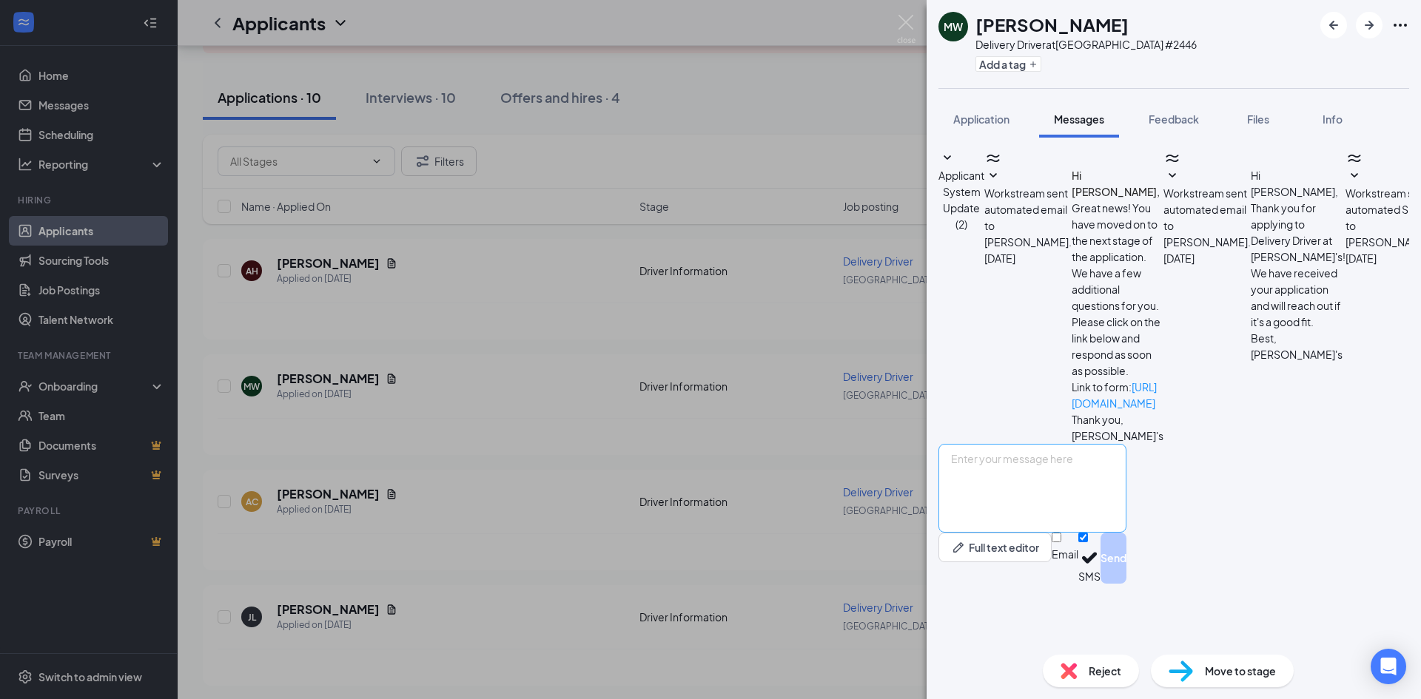
scroll to position [257, 0]
click at [1087, 533] on textarea at bounding box center [1032, 488] width 188 height 89
paste textarea "Heya! This is [PERSON_NAME] from [PERSON_NAME], I was reaching out to see if yo…"
type textarea "Heya! This is [PERSON_NAME] from [PERSON_NAME], I was reaching out to see if yo…"
click at [1126, 584] on button "Send" at bounding box center [1113, 558] width 26 height 51
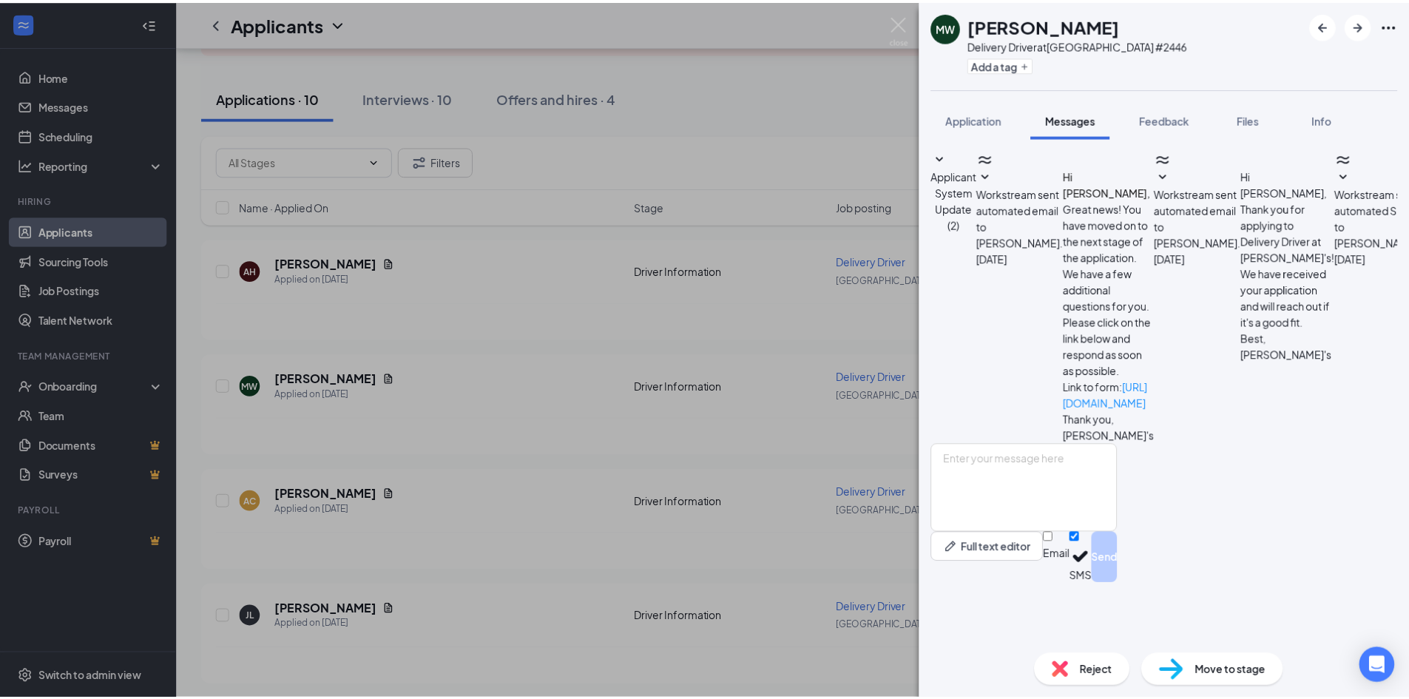
scroll to position [368, 0]
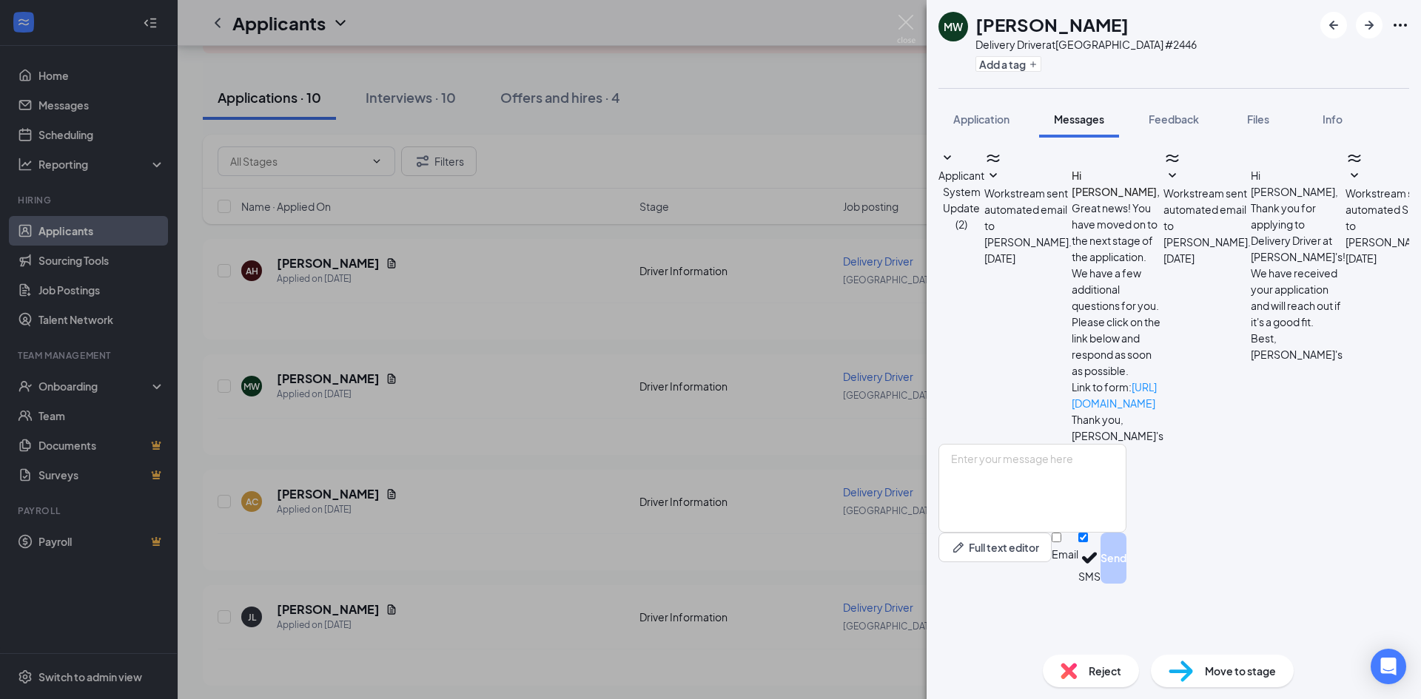
click at [453, 382] on div "[PERSON_NAME] [PERSON_NAME] Delivery Driver at [GEOGRAPHIC_DATA] #2446 Add a ta…" at bounding box center [710, 349] width 1421 height 699
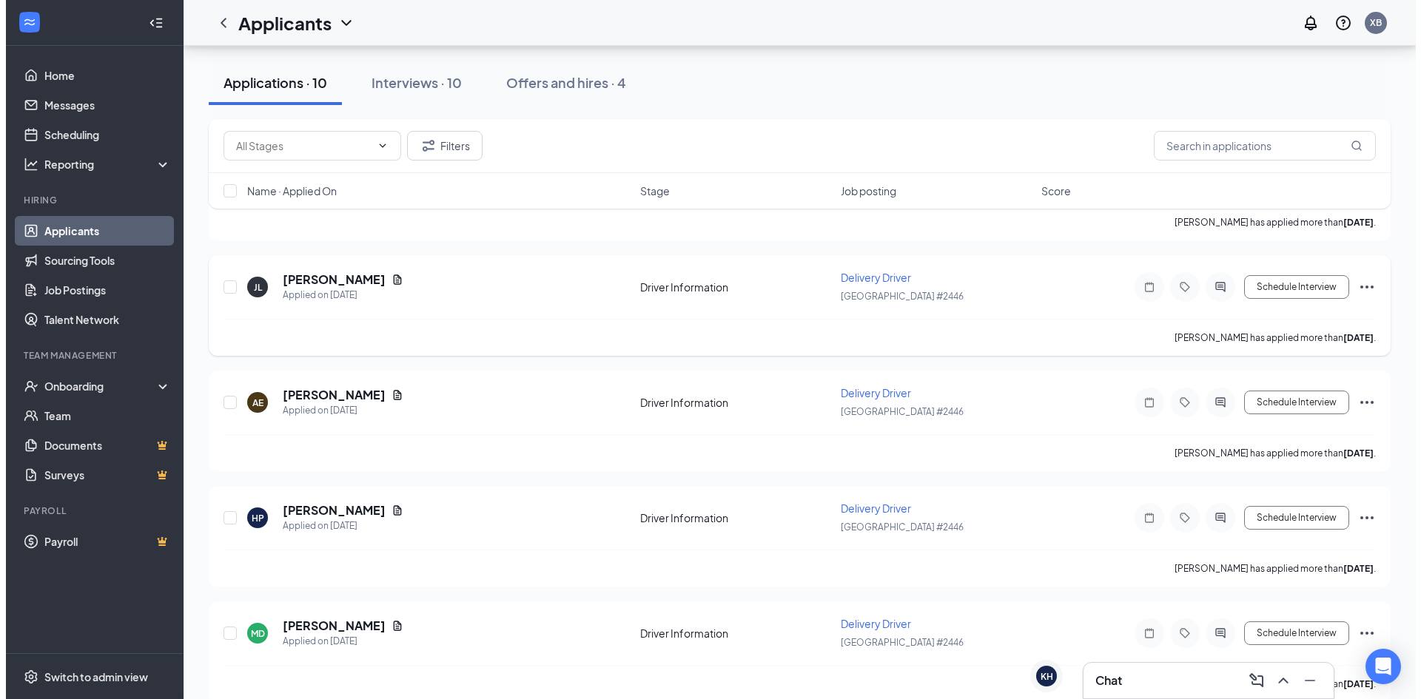
scroll to position [444, 0]
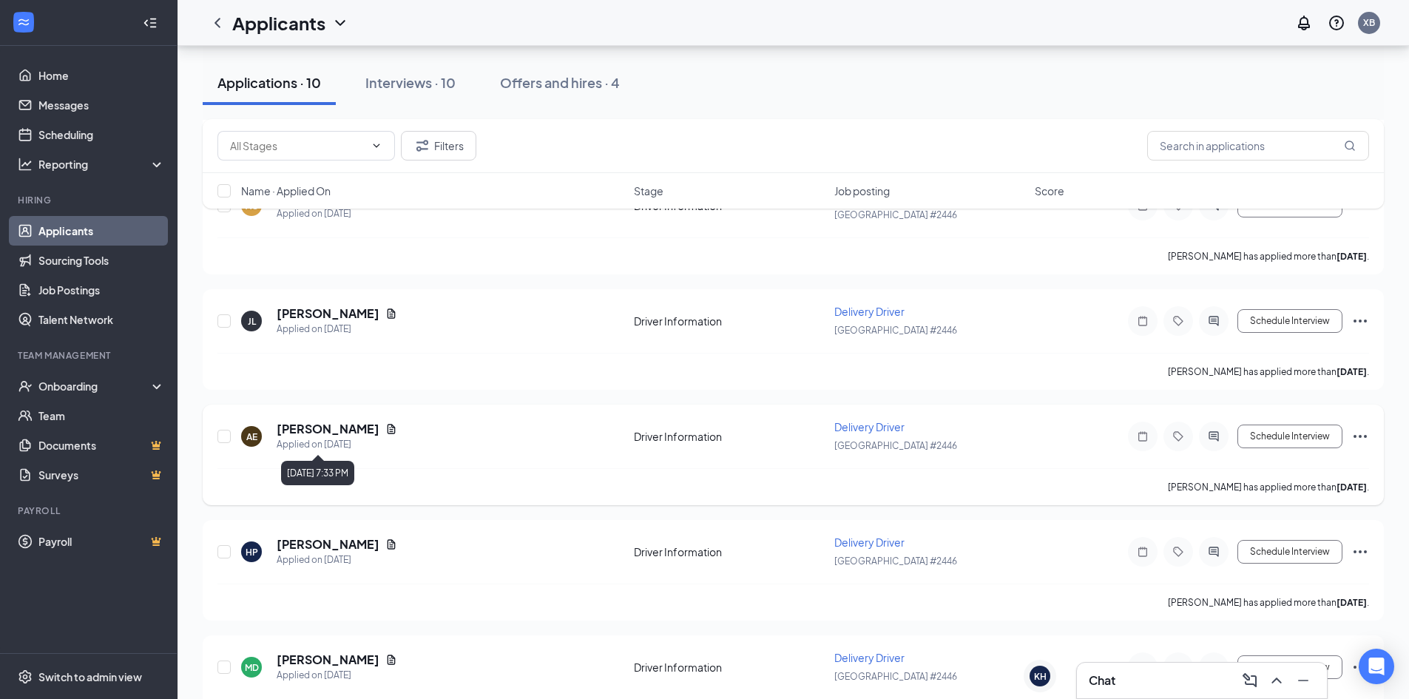
click at [289, 439] on div "Applied on [DATE]" at bounding box center [337, 444] width 121 height 15
click at [303, 425] on h5 "[PERSON_NAME]" at bounding box center [328, 429] width 103 height 16
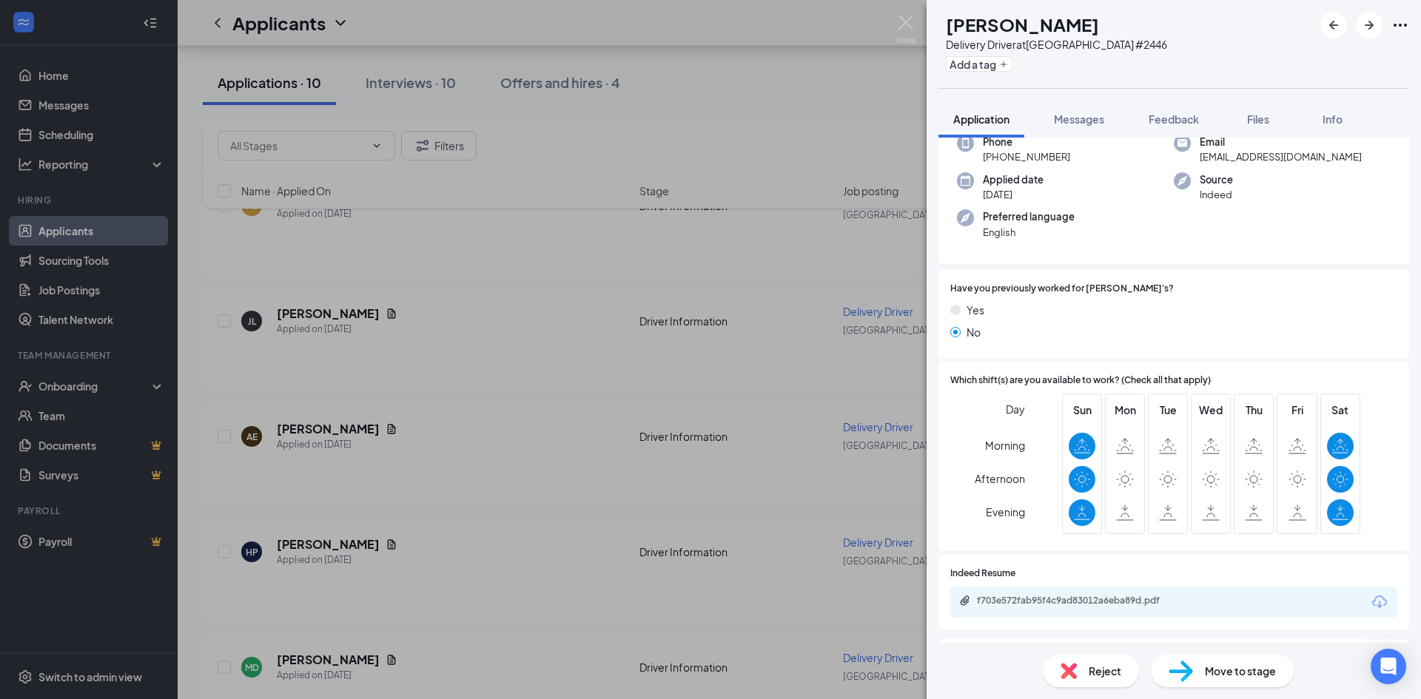
scroll to position [222, 0]
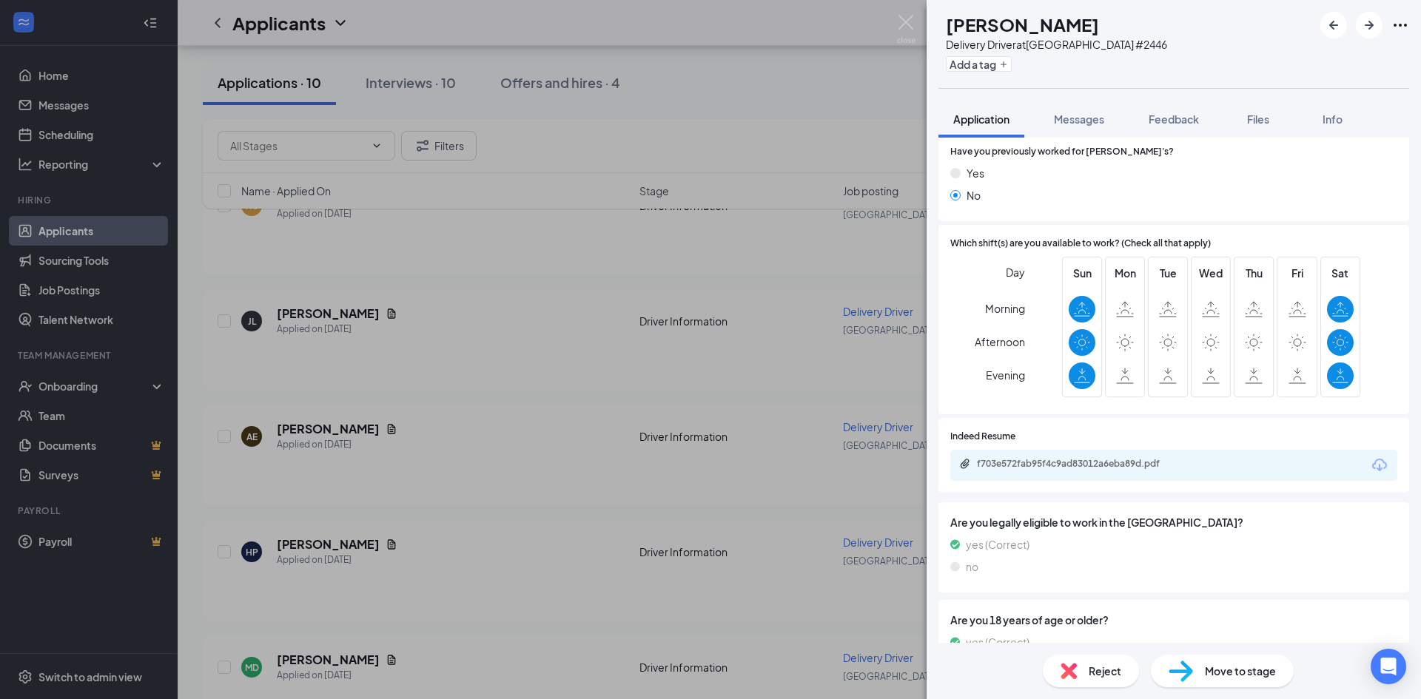
click at [317, 363] on div "[PERSON_NAME] [PERSON_NAME] Delivery Driver at [GEOGRAPHIC_DATA] #2446 Add a ta…" at bounding box center [710, 349] width 1421 height 699
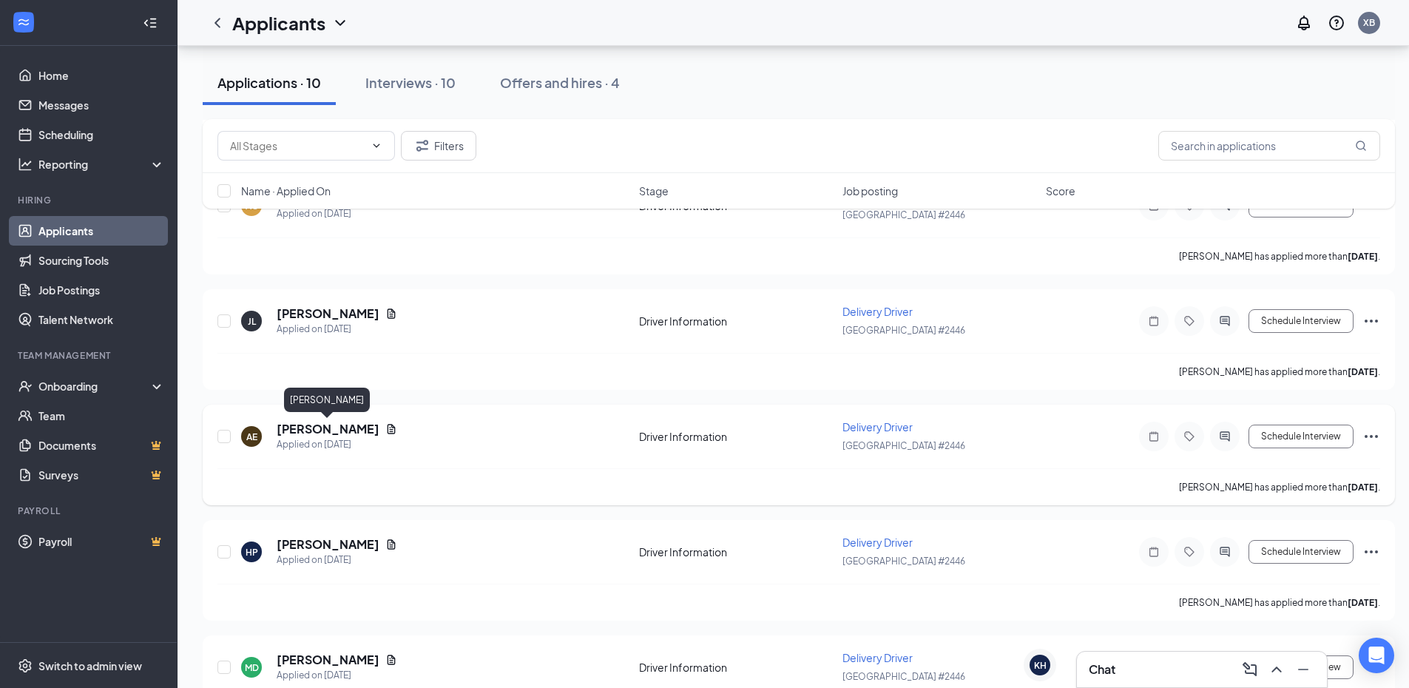
click at [323, 434] on h5 "[PERSON_NAME]" at bounding box center [328, 429] width 103 height 16
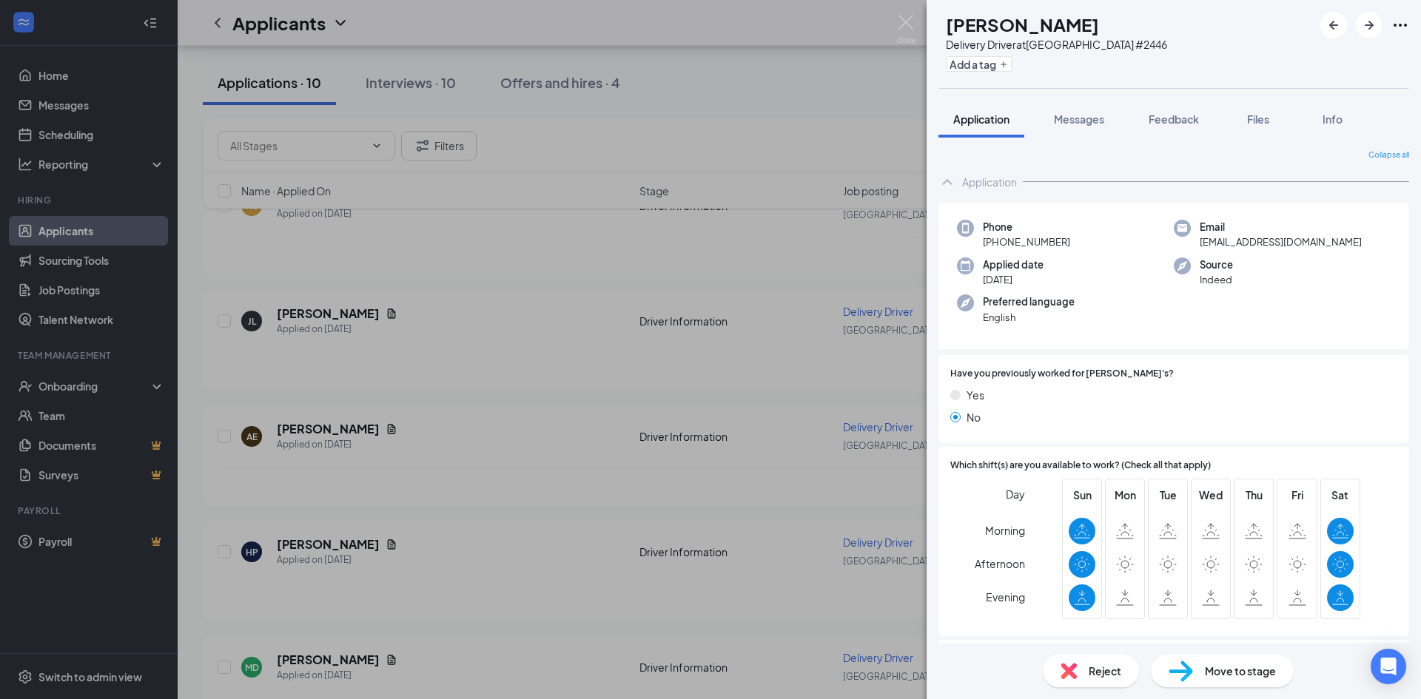
click at [166, 368] on div "[PERSON_NAME] [PERSON_NAME] Delivery Driver at [GEOGRAPHIC_DATA] #2446 Add a ta…" at bounding box center [710, 349] width 1421 height 699
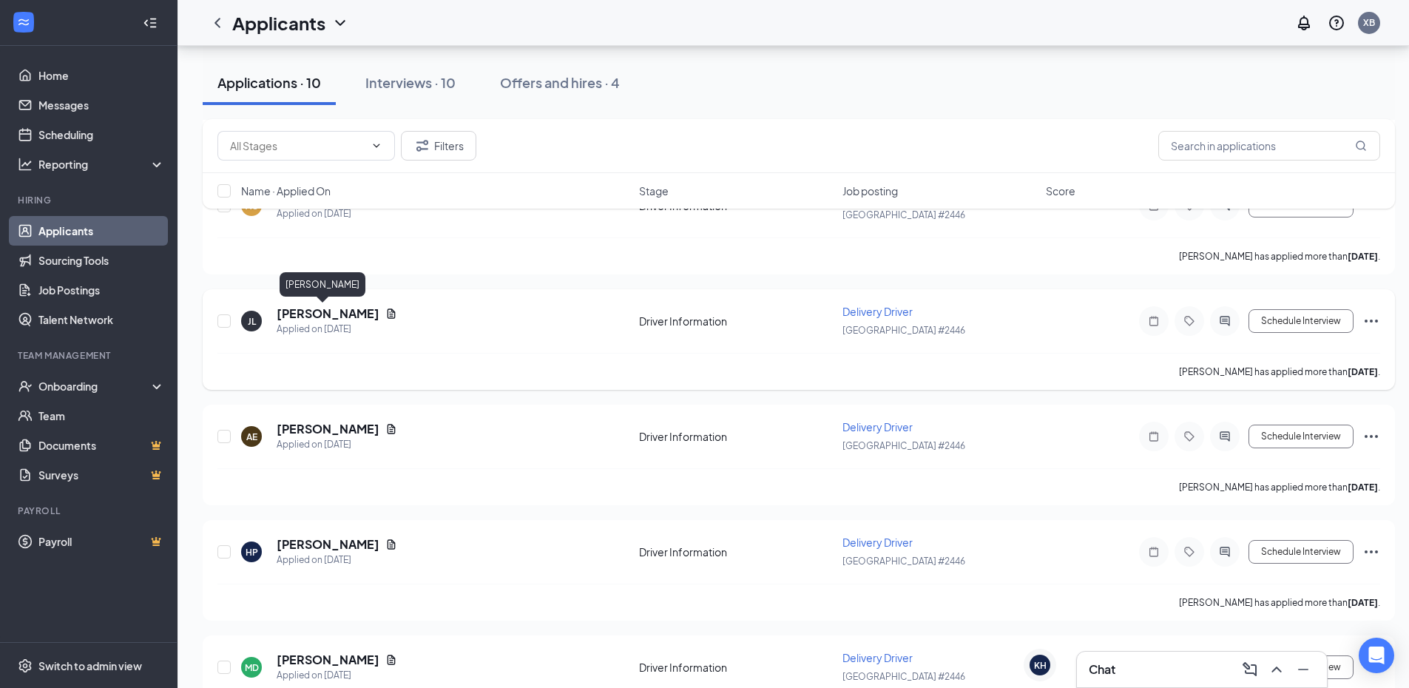
click at [292, 313] on h5 "[PERSON_NAME]" at bounding box center [328, 314] width 103 height 16
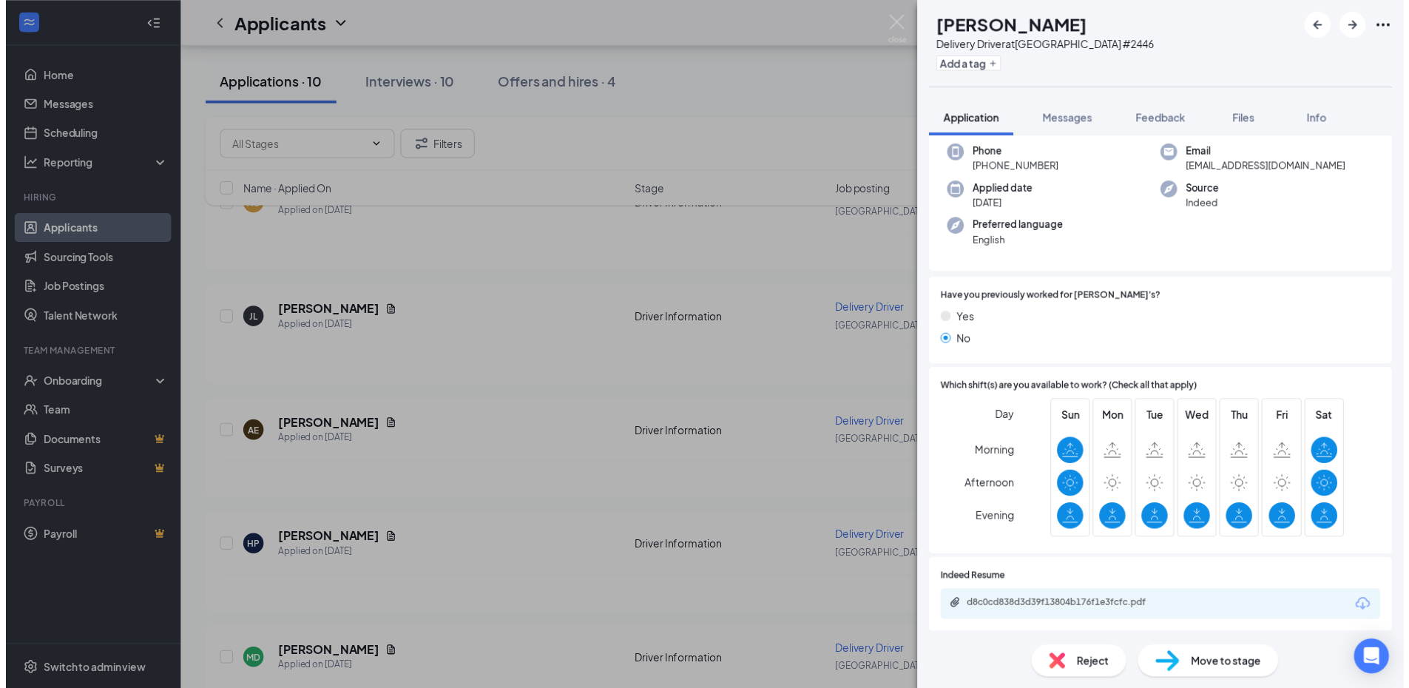
scroll to position [148, 0]
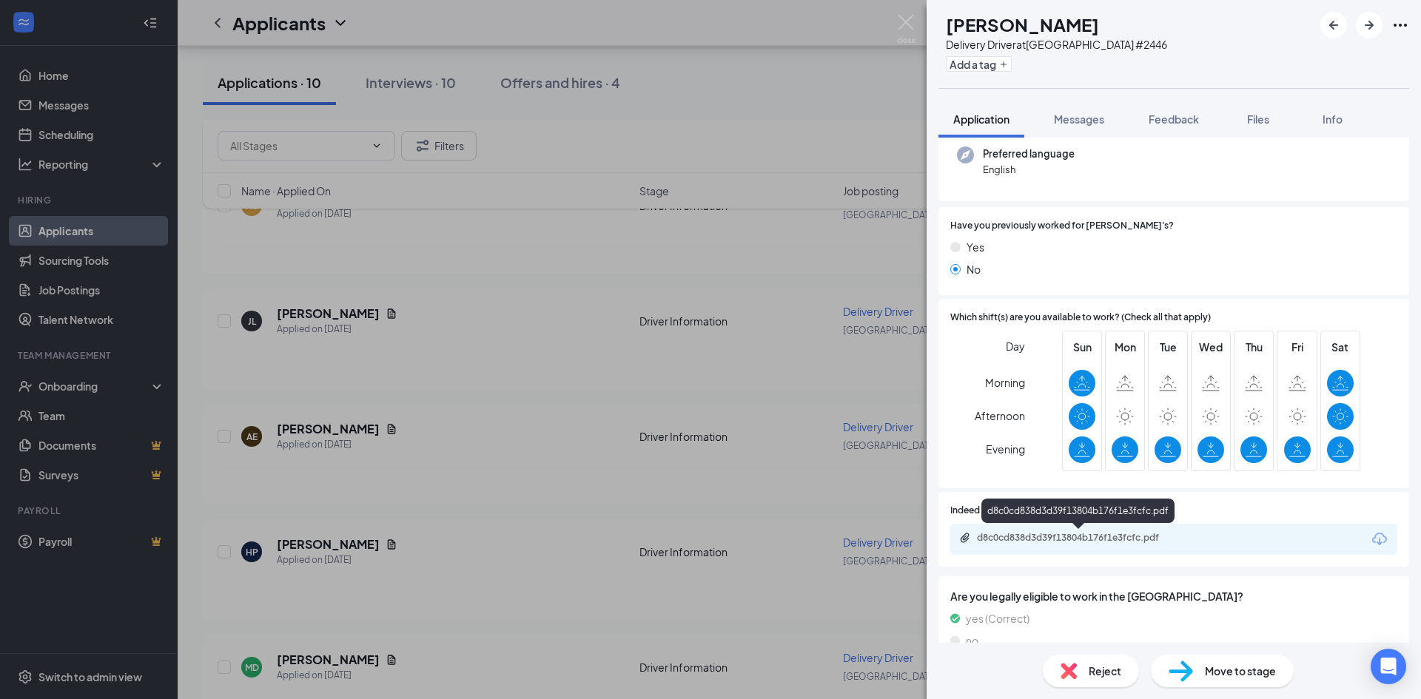
click at [1063, 538] on div "d8c0cd838d3d39f13804b176f1e3fcfc.pdf" at bounding box center [1080, 538] width 207 height 12
click at [428, 223] on div "[PERSON_NAME] Delivery Driver at [GEOGRAPHIC_DATA] #2446 Add a tag Application …" at bounding box center [710, 349] width 1421 height 699
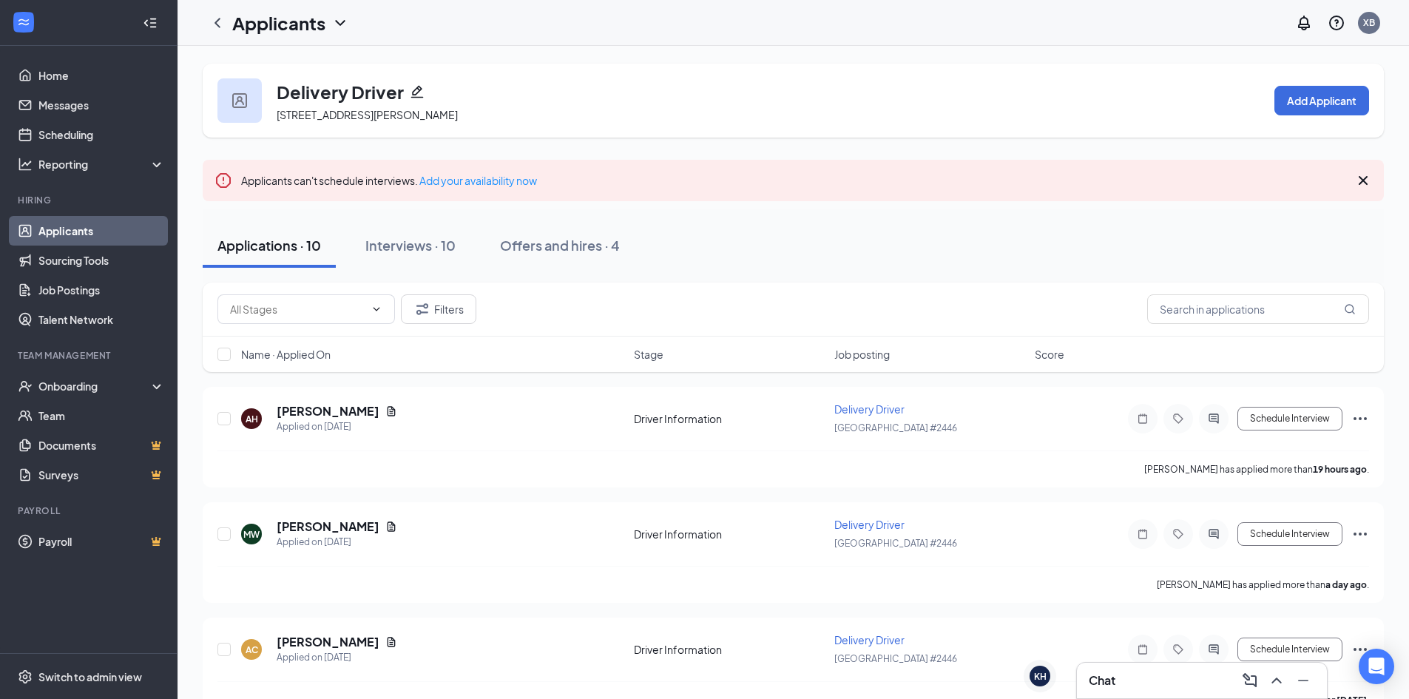
click at [78, 235] on link "Applicants" at bounding box center [101, 231] width 127 height 30
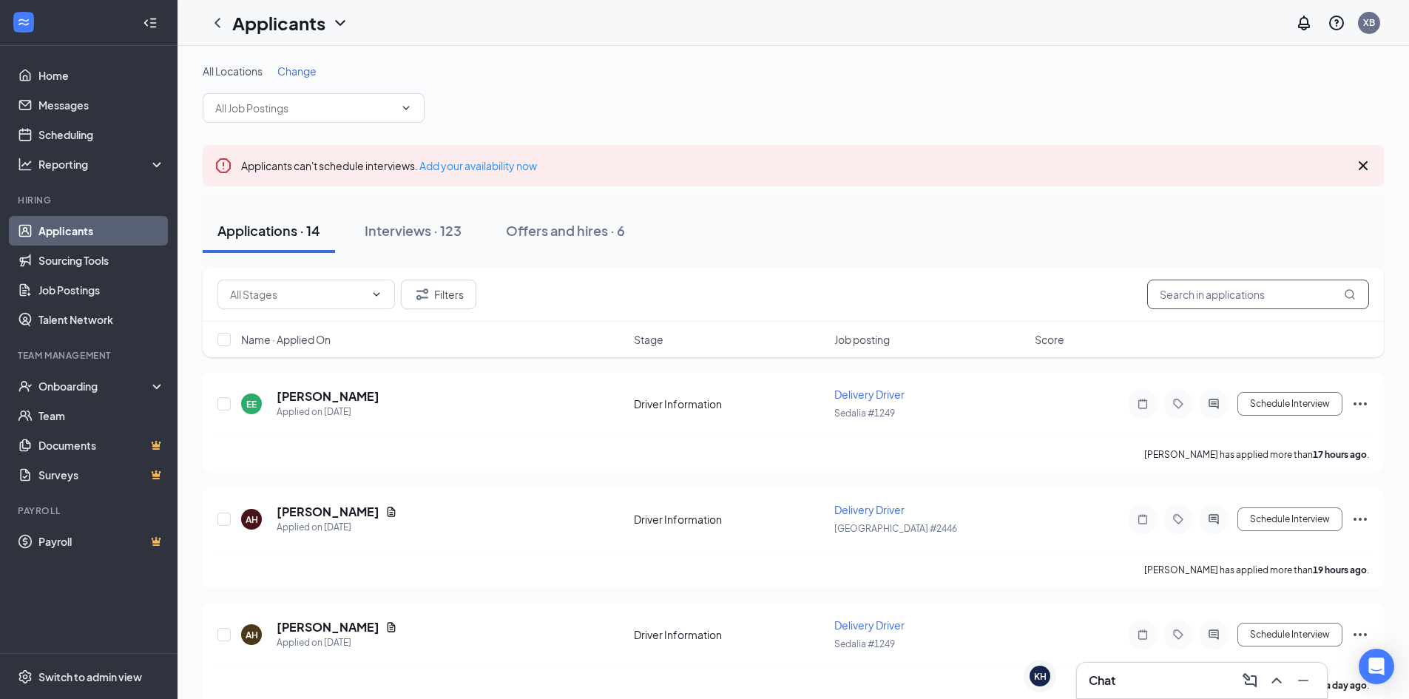
click at [1216, 297] on input "text" at bounding box center [1259, 295] width 222 height 30
type input "devin"
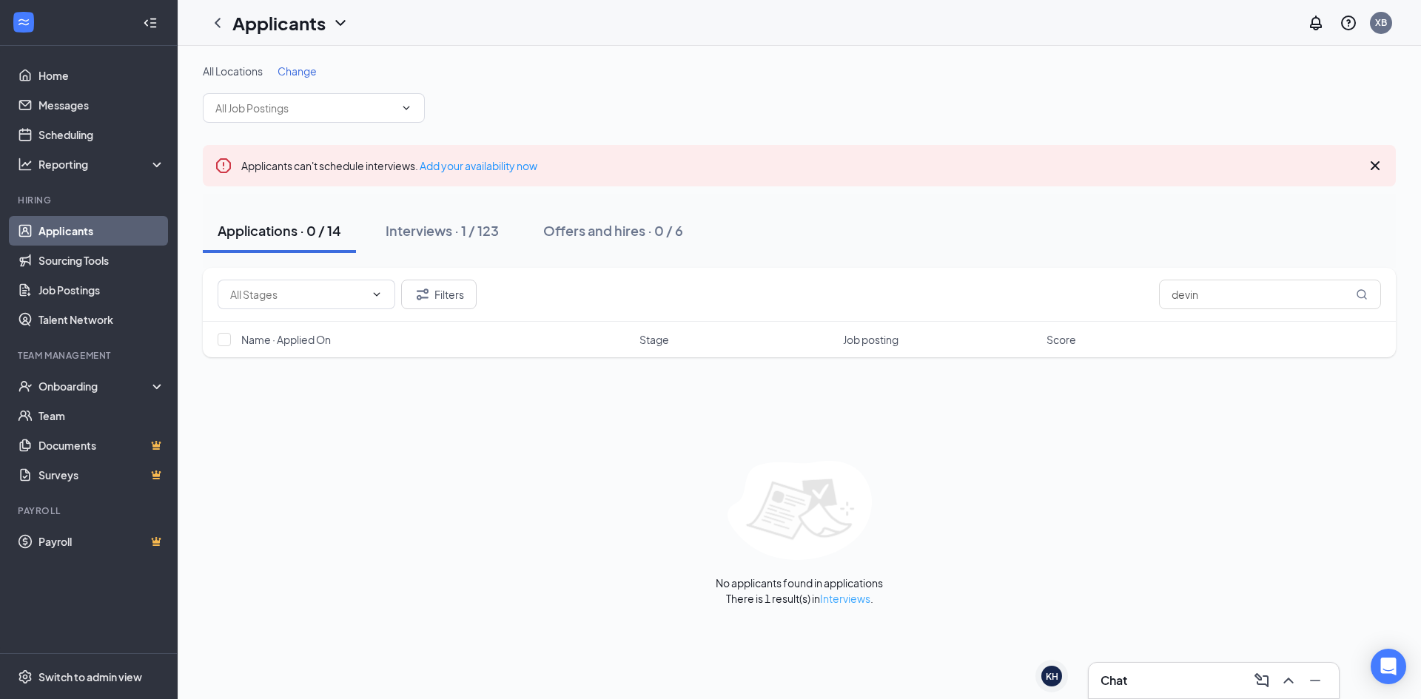
click at [835, 603] on link "Interviews" at bounding box center [845, 598] width 50 height 13
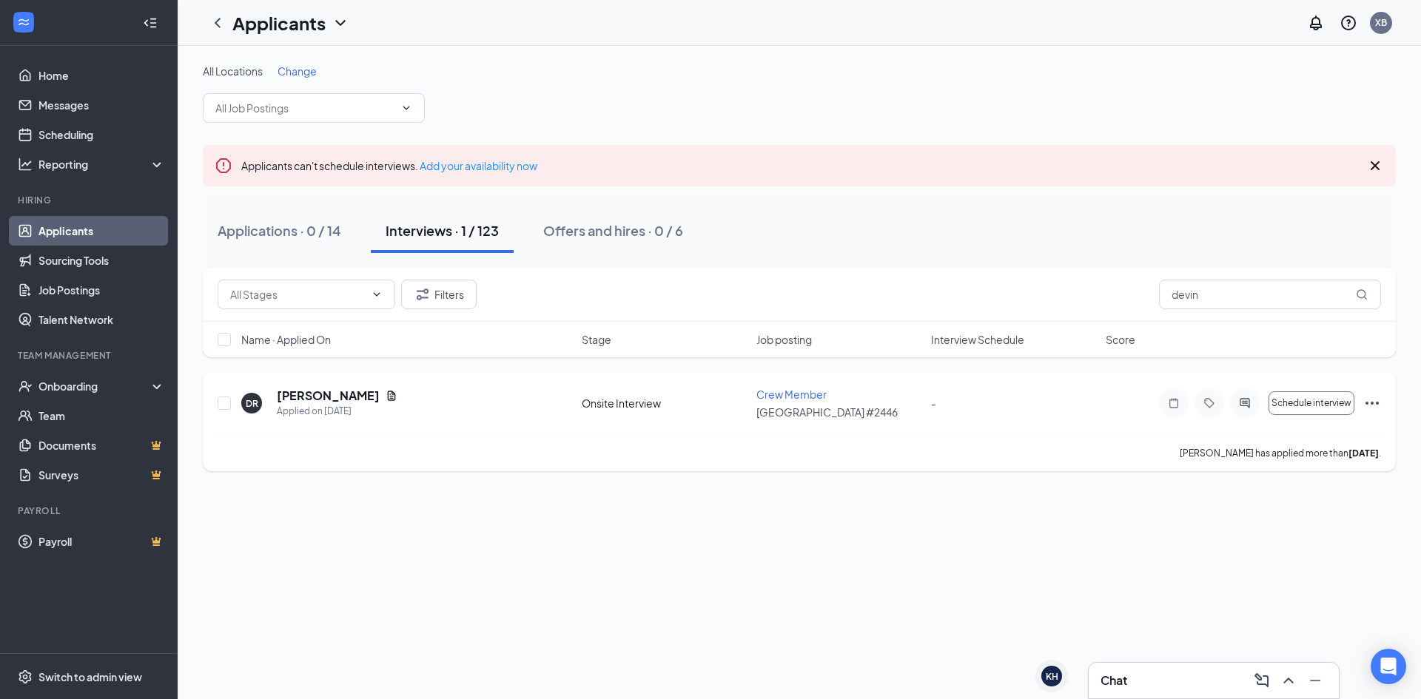
click at [803, 398] on span "Crew Member" at bounding box center [791, 394] width 70 height 13
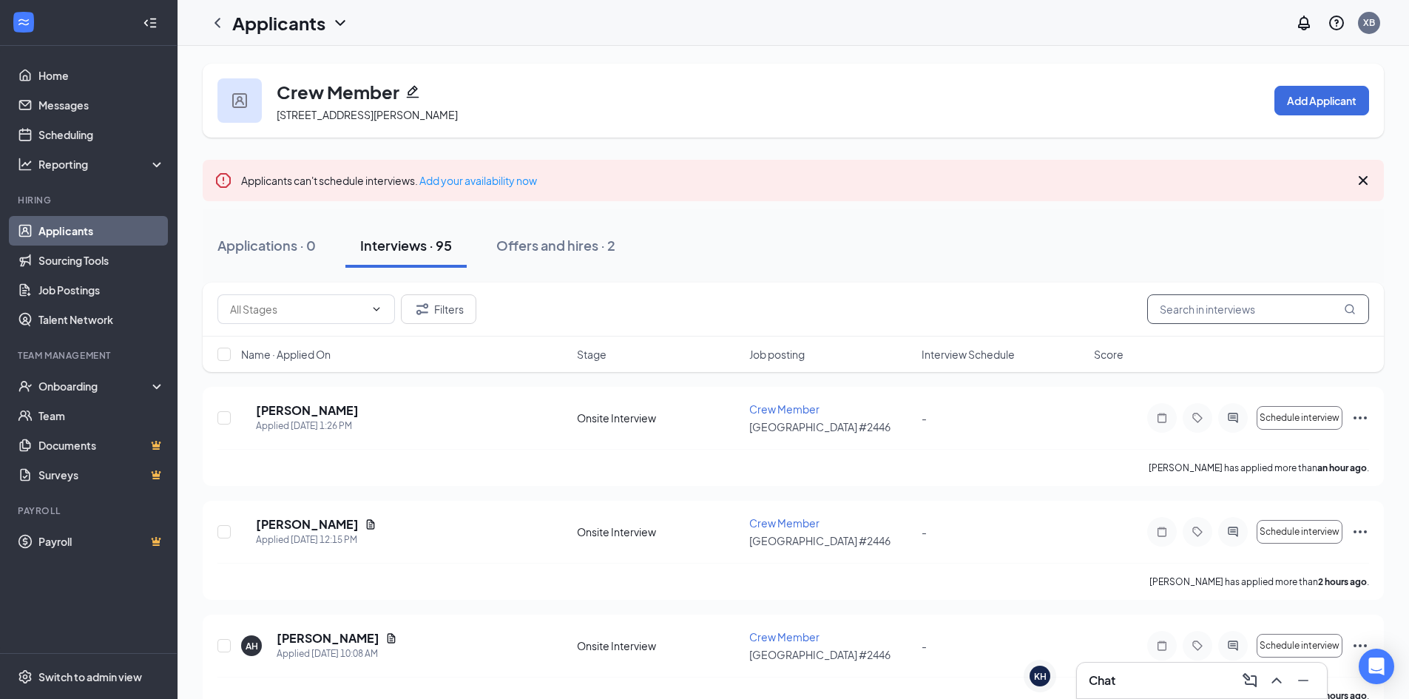
click at [1241, 303] on input "text" at bounding box center [1259, 309] width 222 height 30
type input "devin"
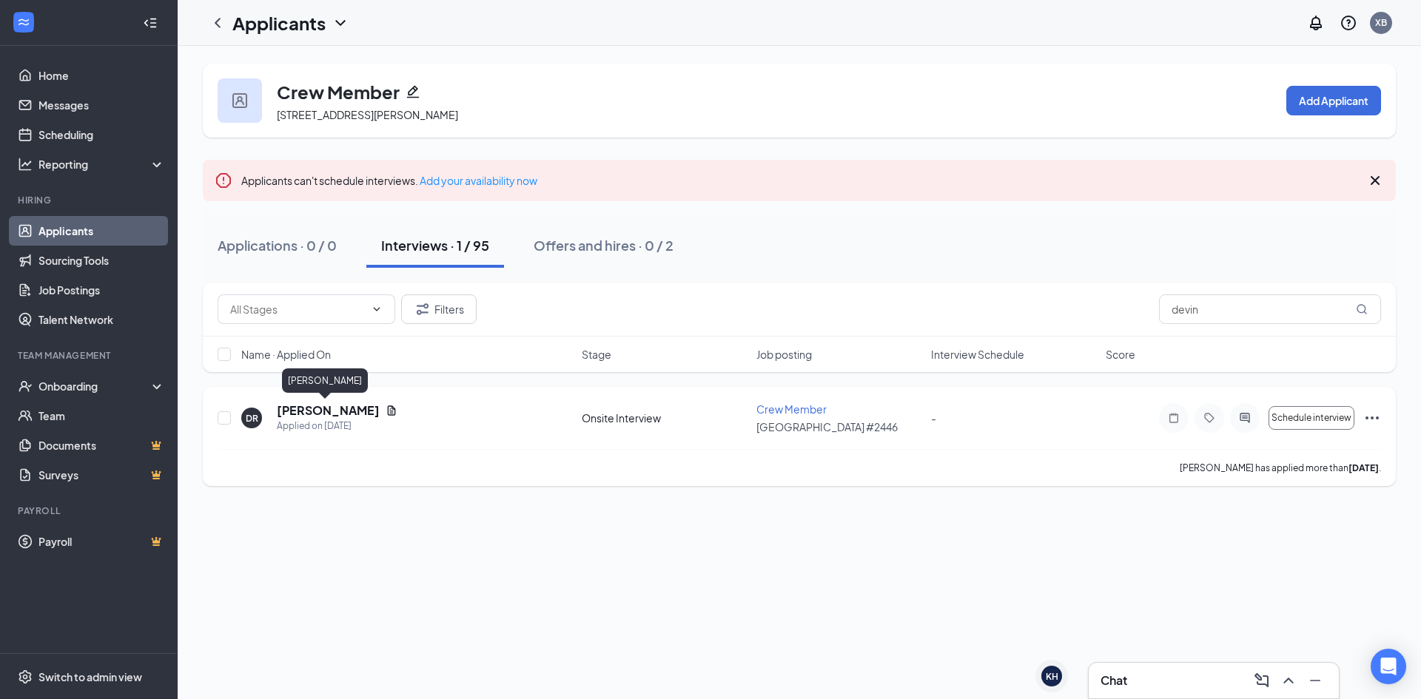
click at [297, 409] on h5 "[PERSON_NAME]" at bounding box center [328, 410] width 103 height 16
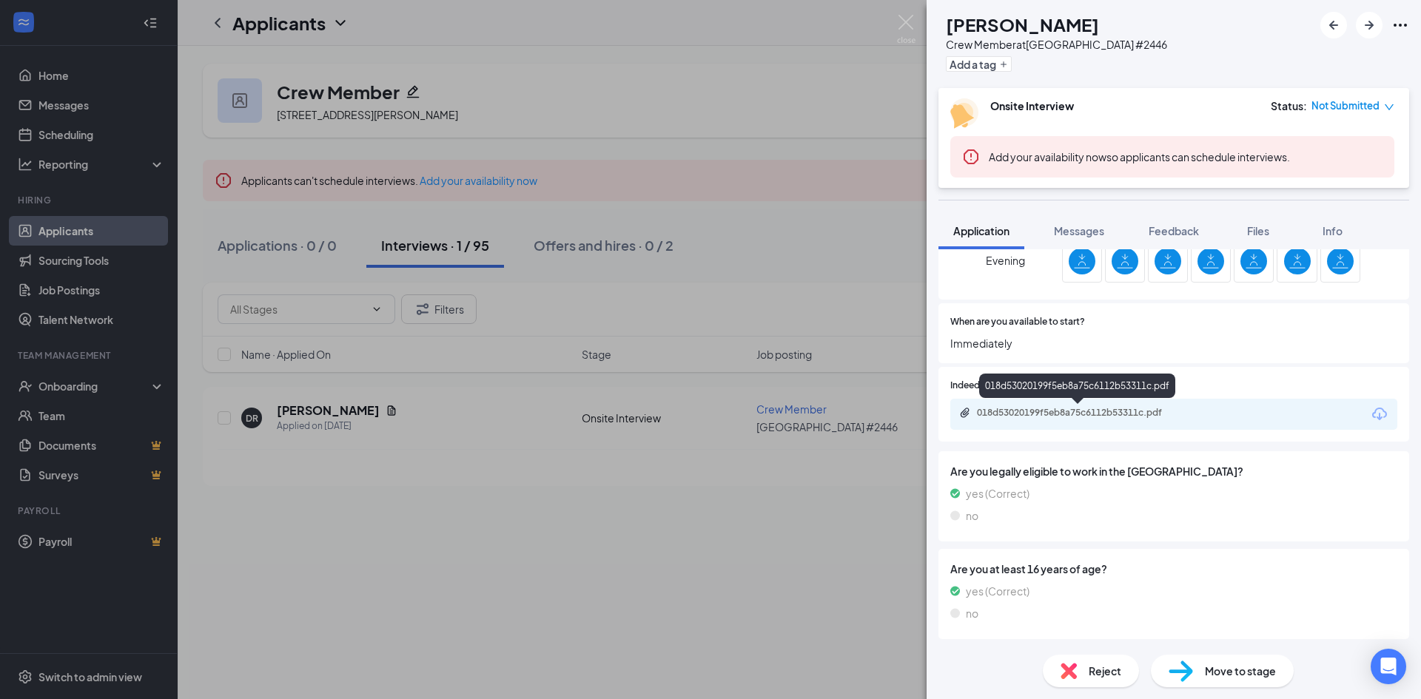
scroll to position [78, 0]
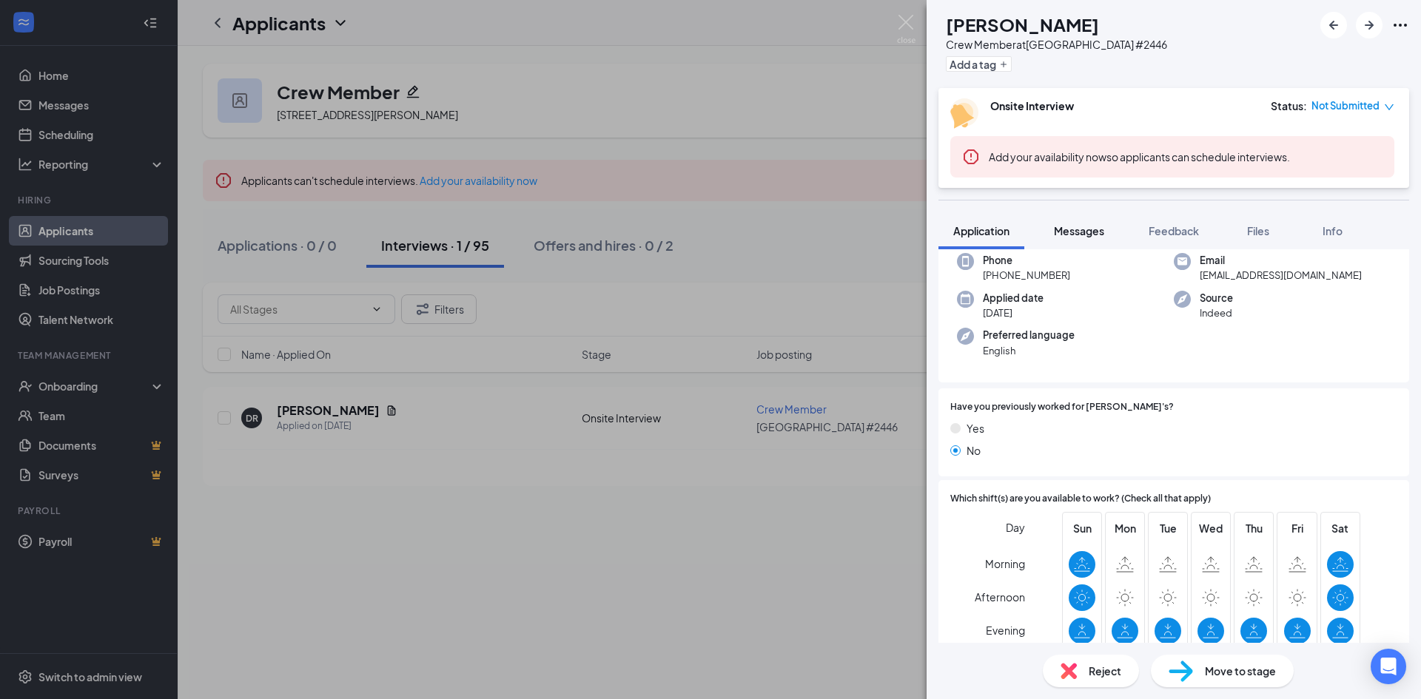
click at [1086, 240] on button "Messages" at bounding box center [1079, 230] width 80 height 37
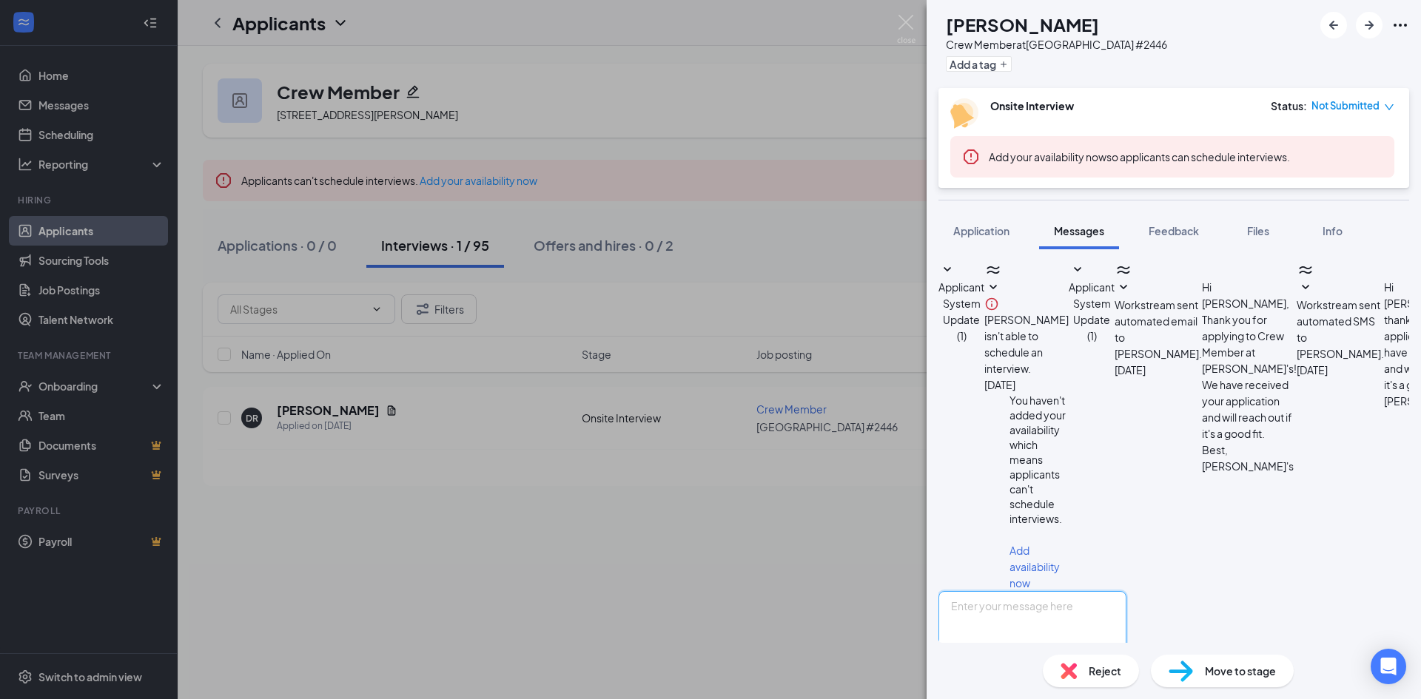
scroll to position [283, 0]
click at [1091, 591] on textarea at bounding box center [1032, 635] width 188 height 89
paste textarea "Heya! This is [PERSON_NAME] from [PERSON_NAME], I was reaching out to see if yo…"
type textarea "Heya! This is [PERSON_NAME] from [PERSON_NAME], I was reaching out to see if yo…"
click at [1126, 680] on button "Send" at bounding box center [1113, 705] width 26 height 51
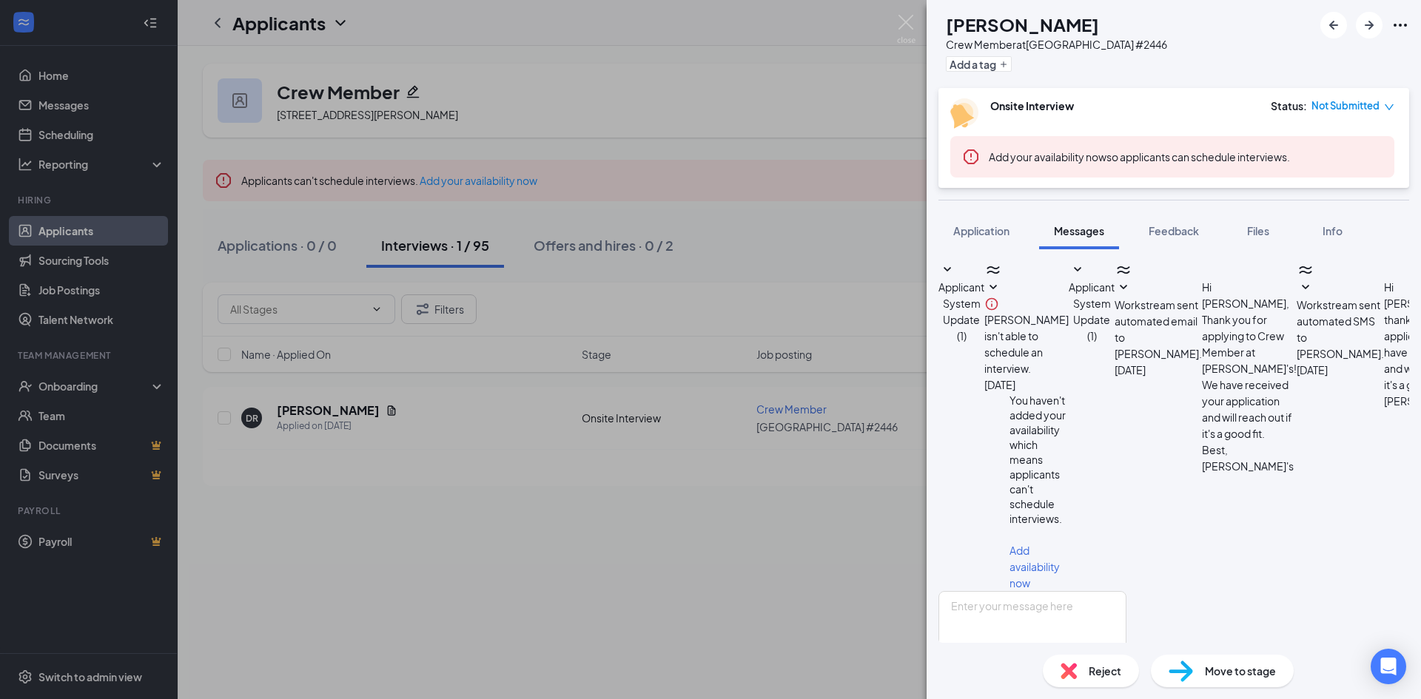
scroll to position [394, 0]
click at [716, 544] on div "[PERSON_NAME] Crew Member at [GEOGRAPHIC_DATA] #2446 Add a tag Onsite Interview…" at bounding box center [710, 349] width 1421 height 699
